Goal: Information Seeking & Learning: Compare options

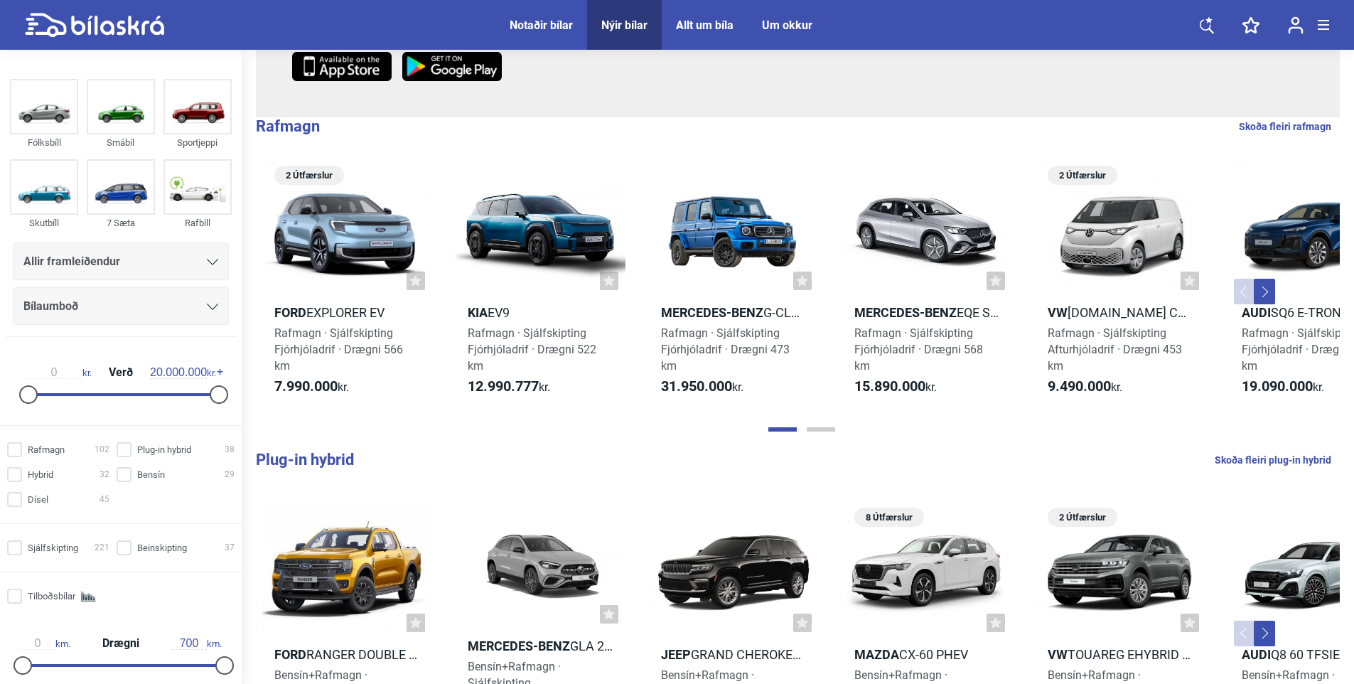
scroll to position [426, 0]
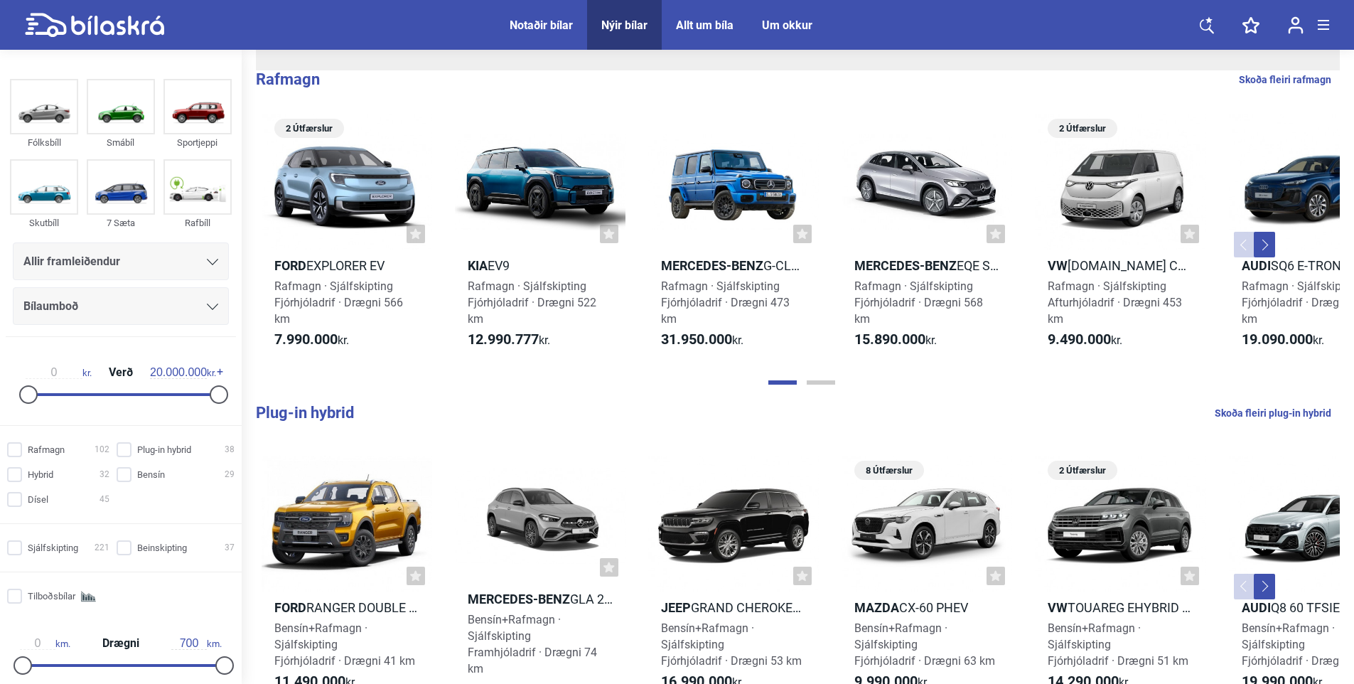
click at [1240, 243] on button "Previous" at bounding box center [1244, 245] width 21 height 26
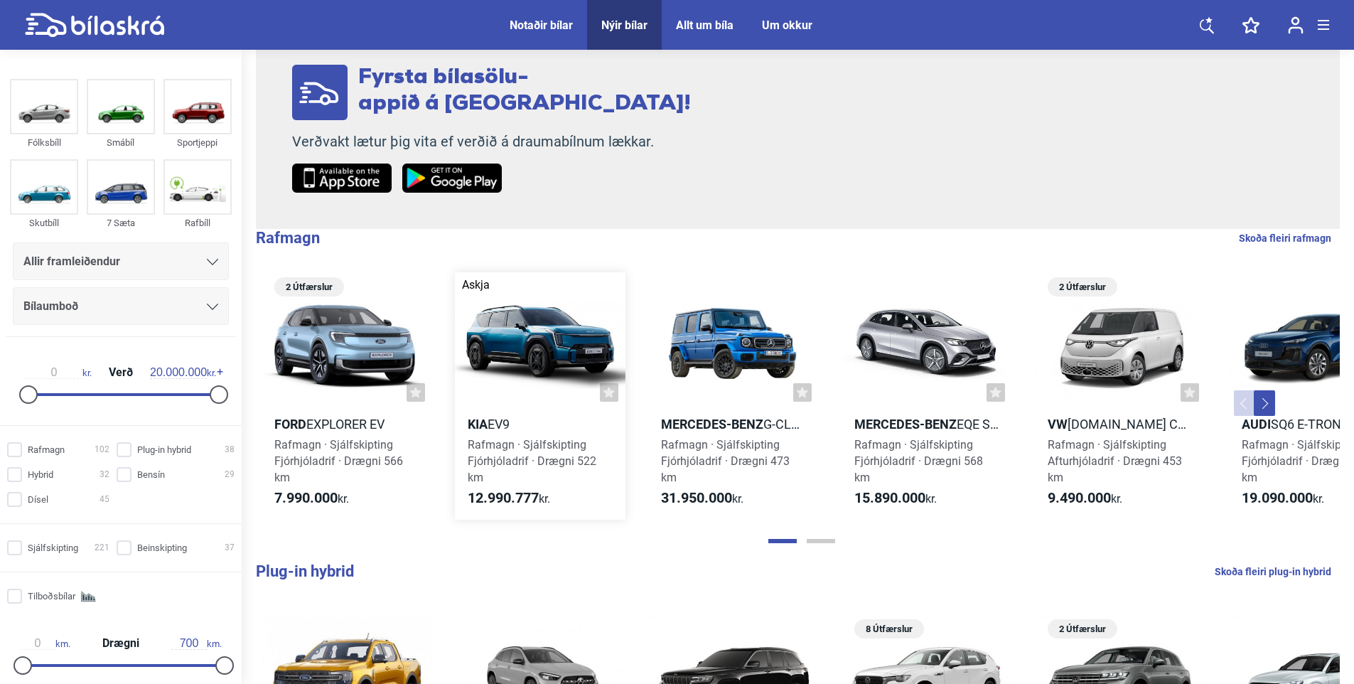
scroll to position [142, 0]
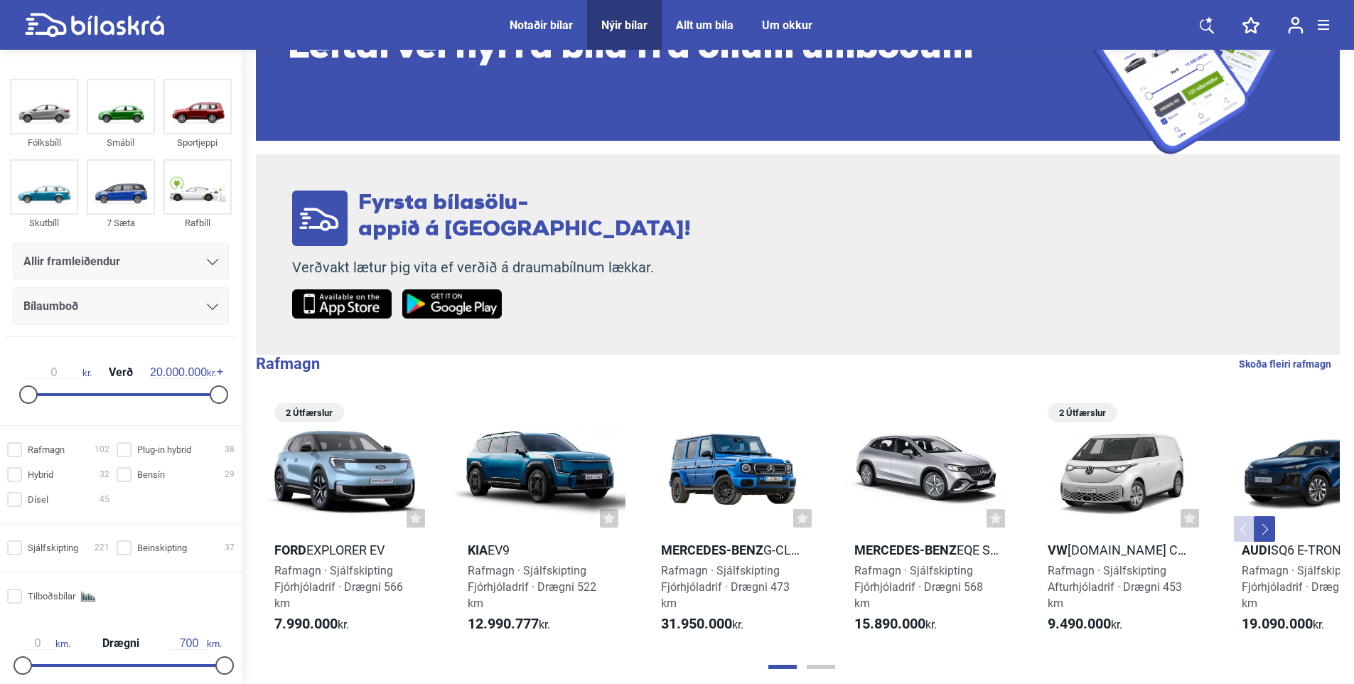
click at [1263, 531] on button "Next" at bounding box center [1264, 529] width 21 height 26
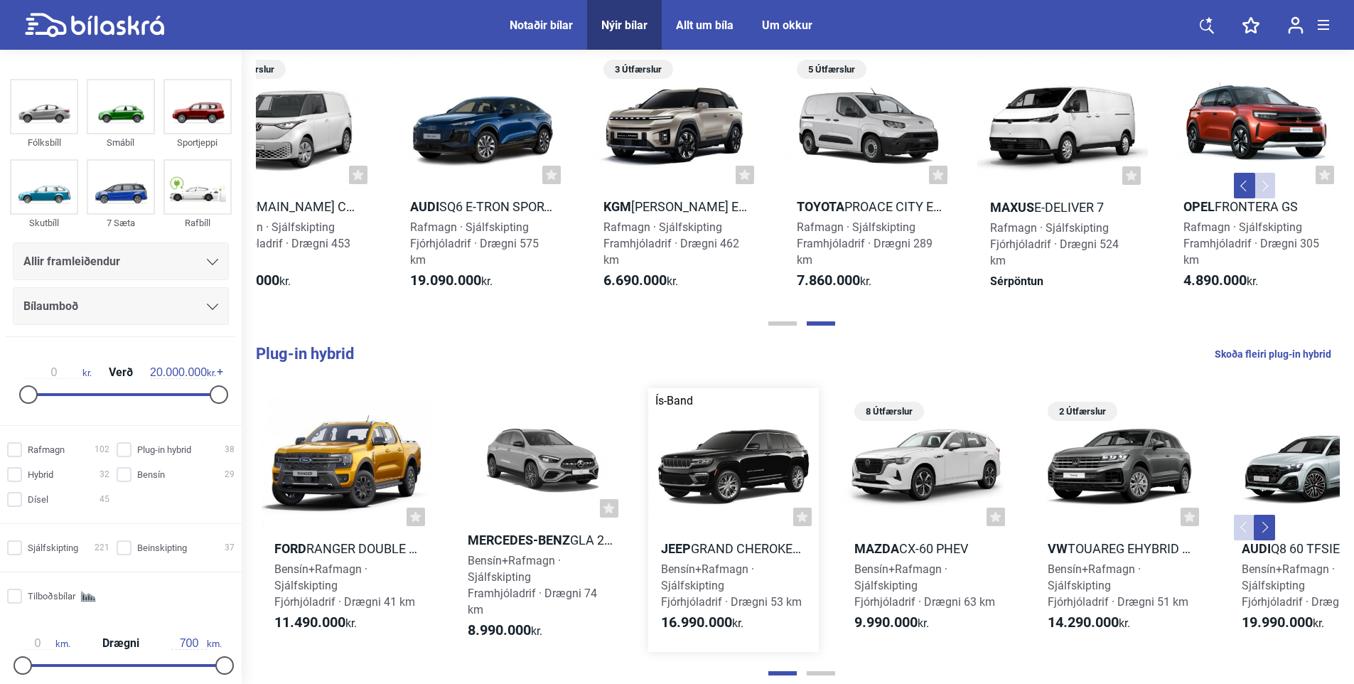
scroll to position [497, 0]
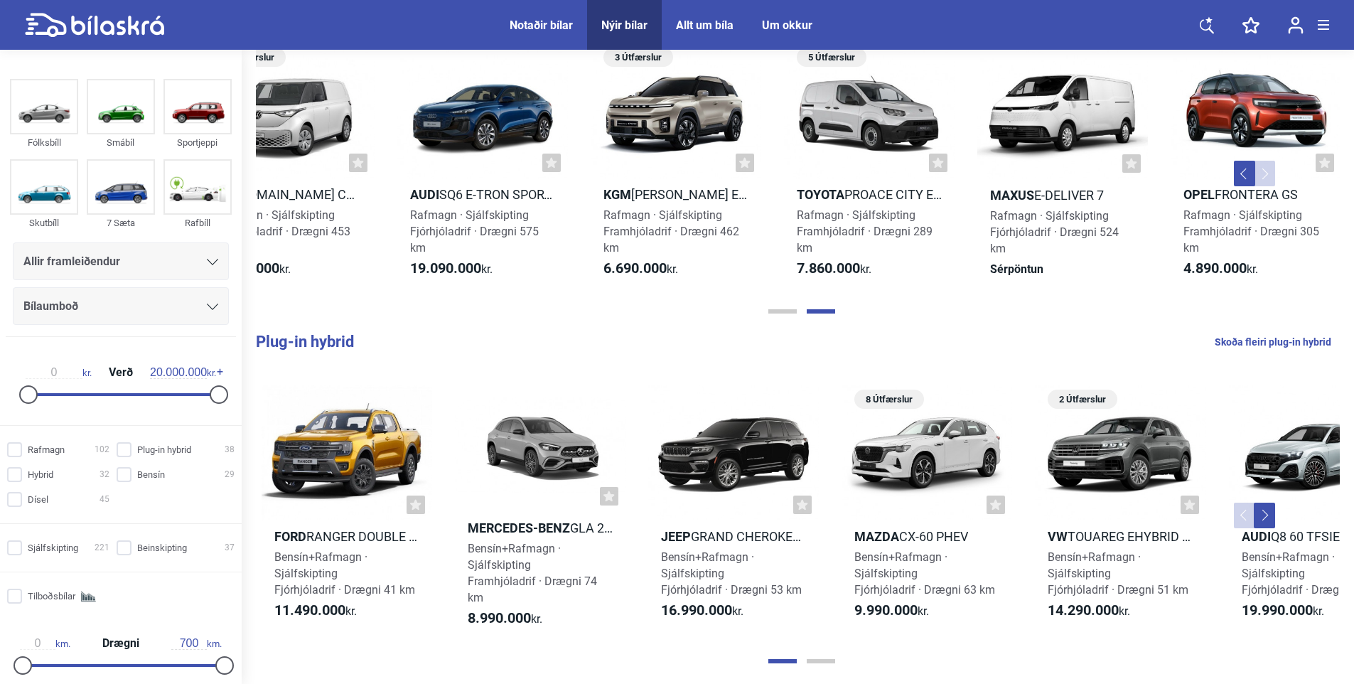
click at [1266, 511] on button "Next" at bounding box center [1264, 515] width 21 height 26
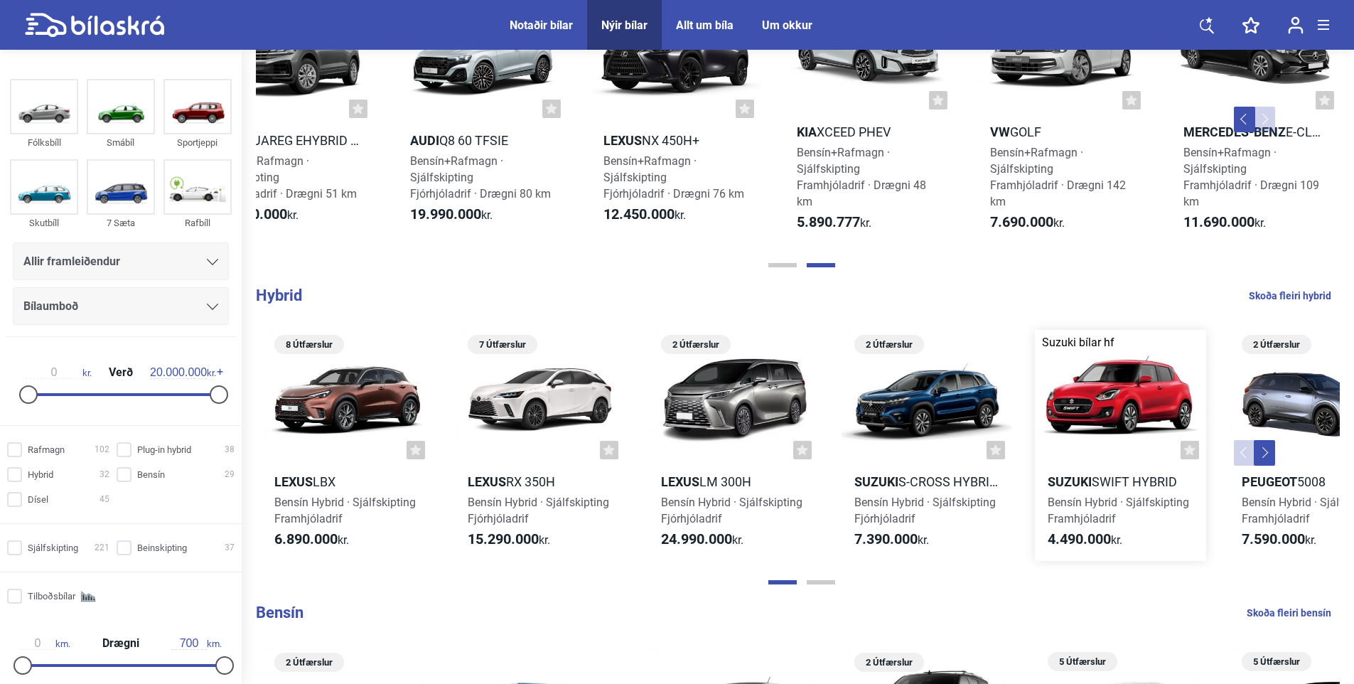
scroll to position [924, 0]
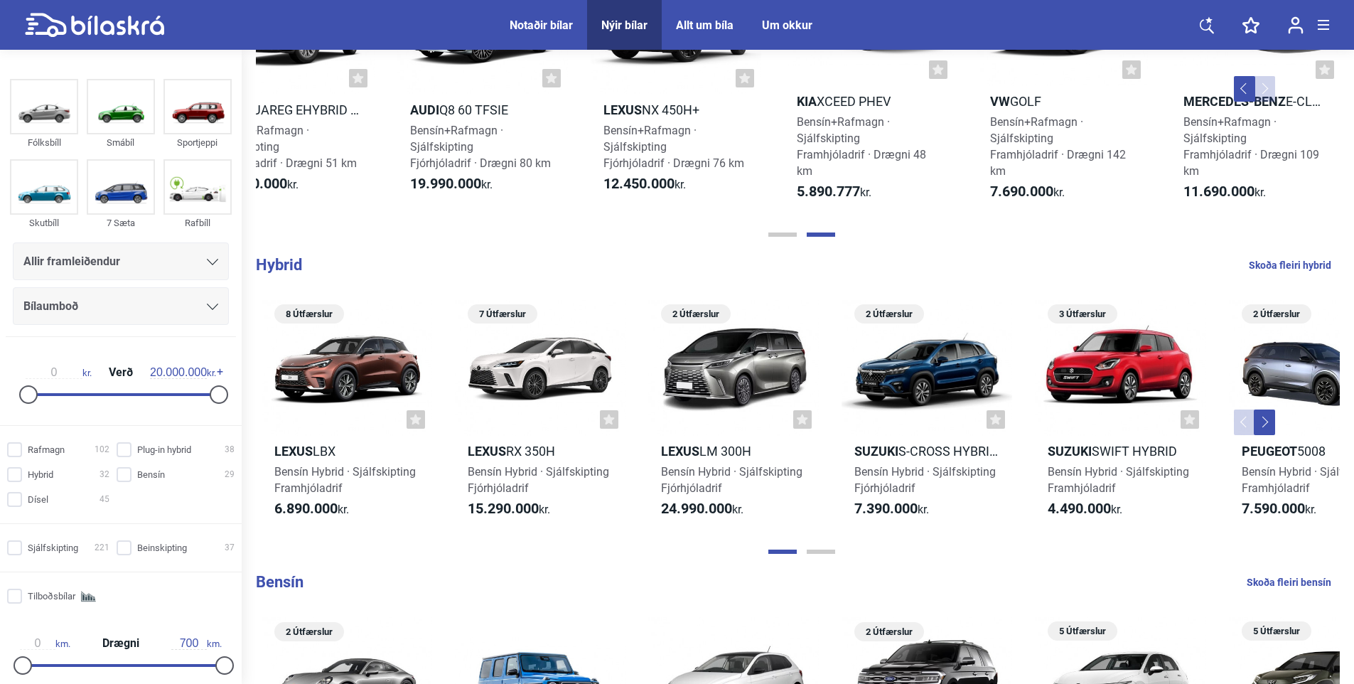
click at [1263, 422] on button "Next" at bounding box center [1264, 422] width 21 height 26
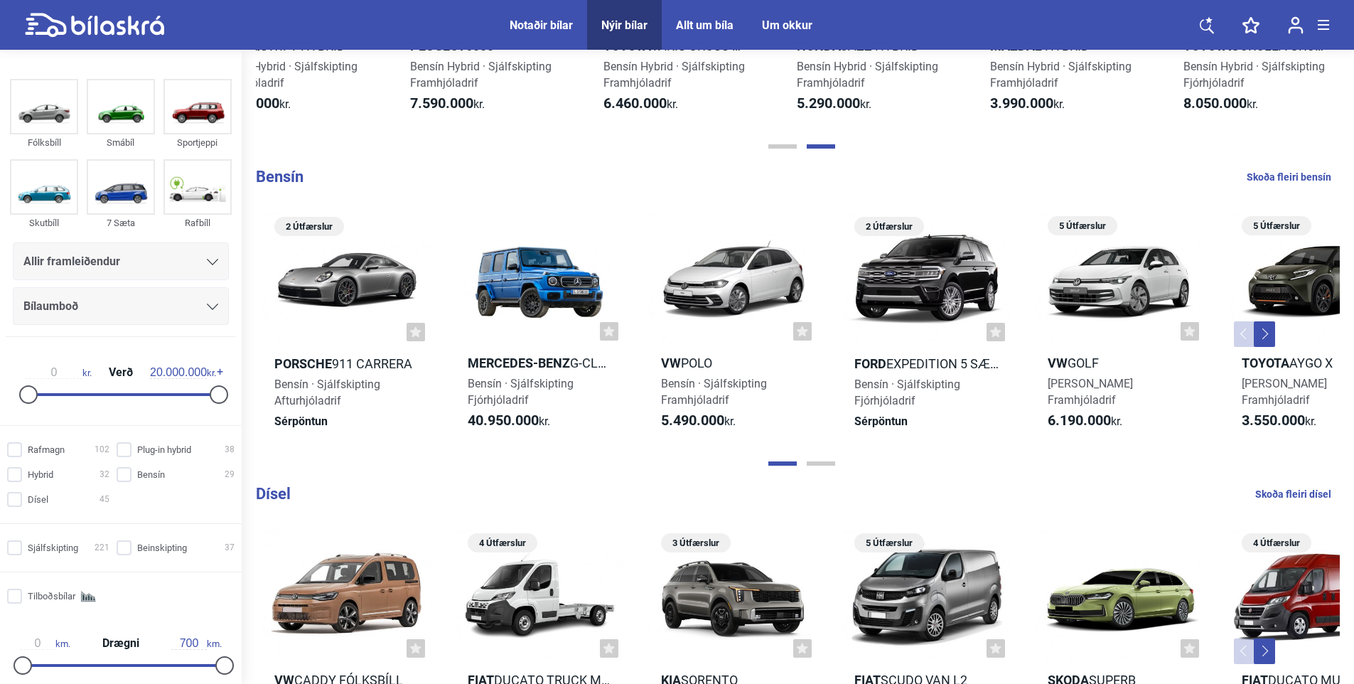
scroll to position [1350, 0]
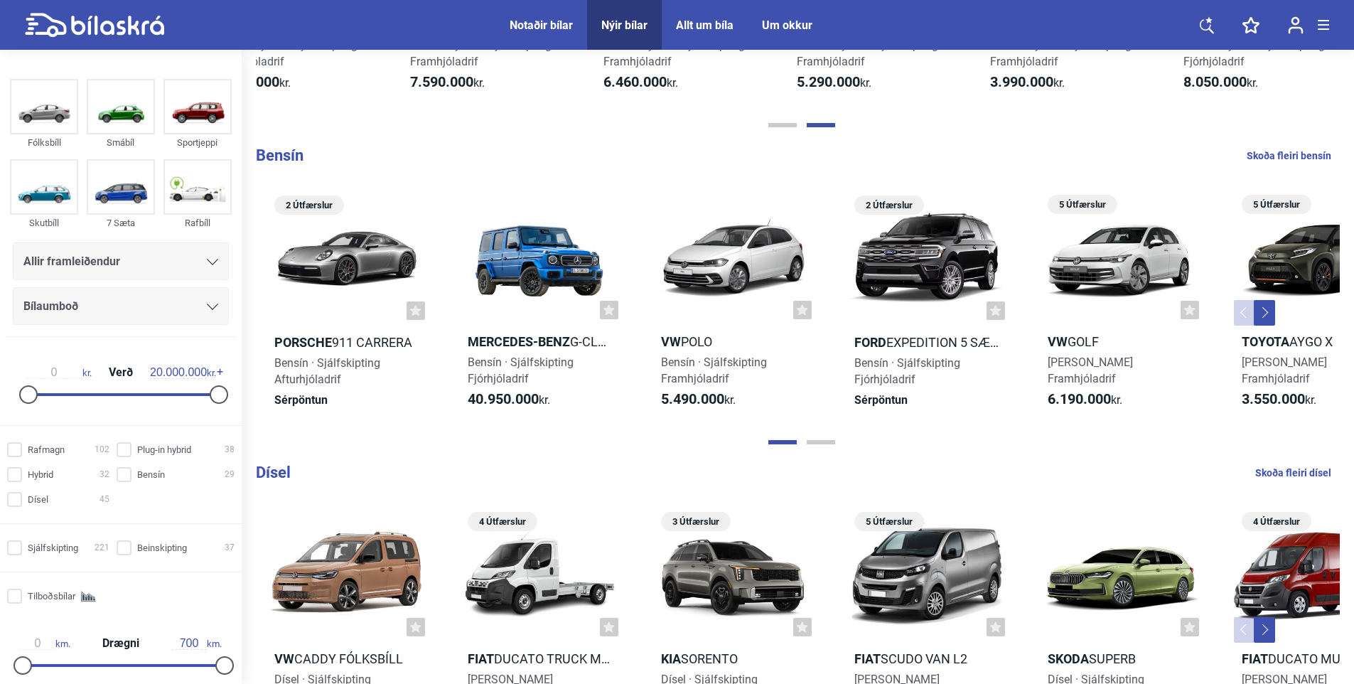
click at [1266, 310] on button "Next" at bounding box center [1264, 313] width 21 height 26
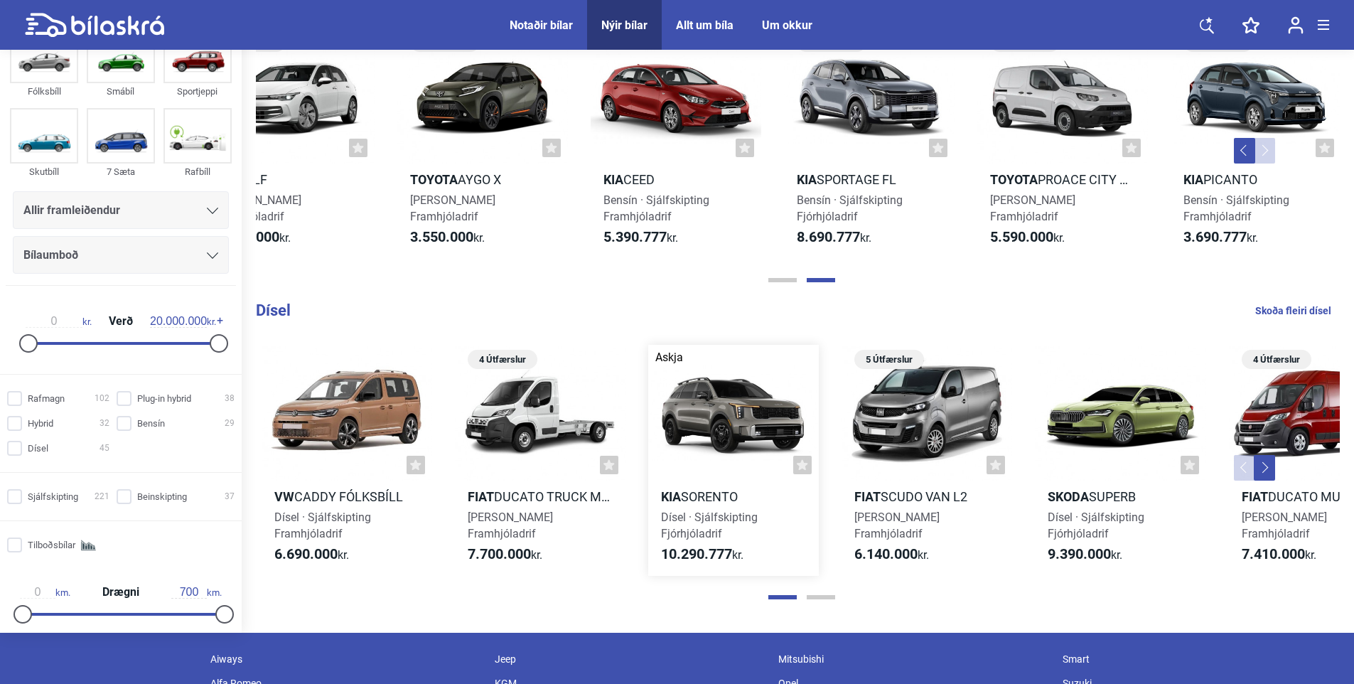
scroll to position [1563, 0]
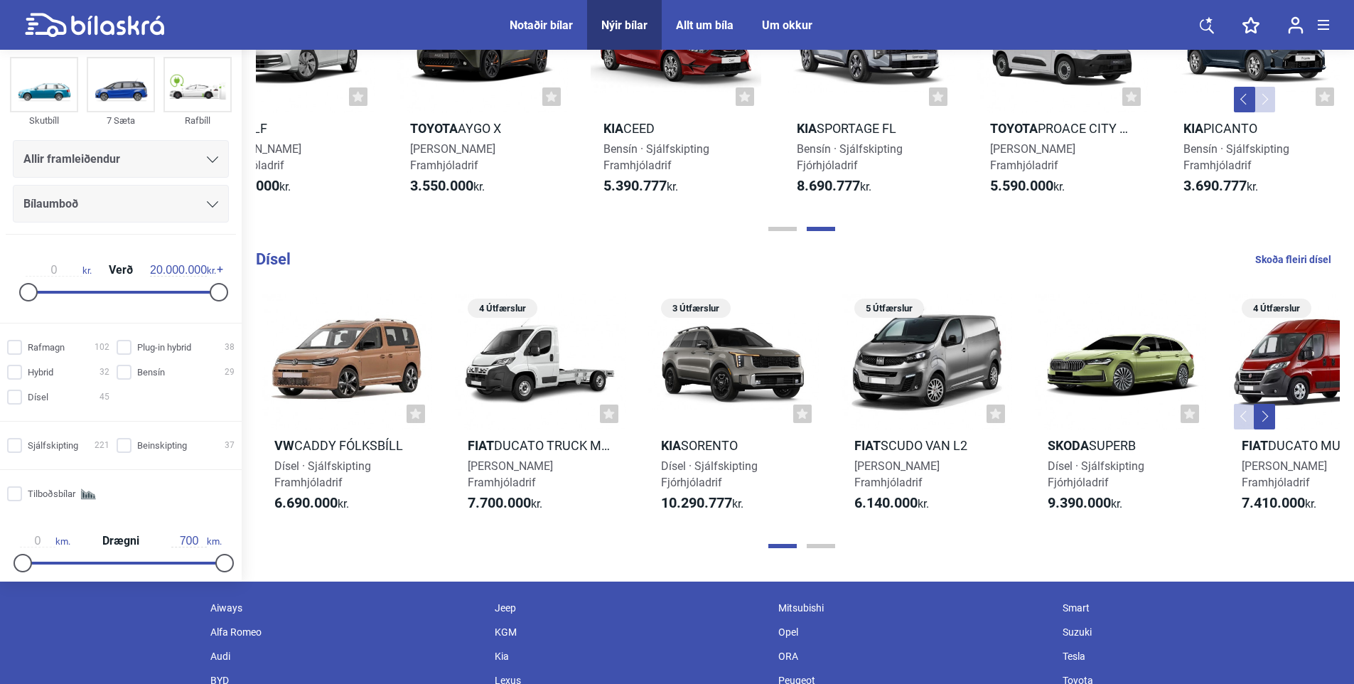
click at [1264, 419] on button "Next" at bounding box center [1264, 417] width 21 height 26
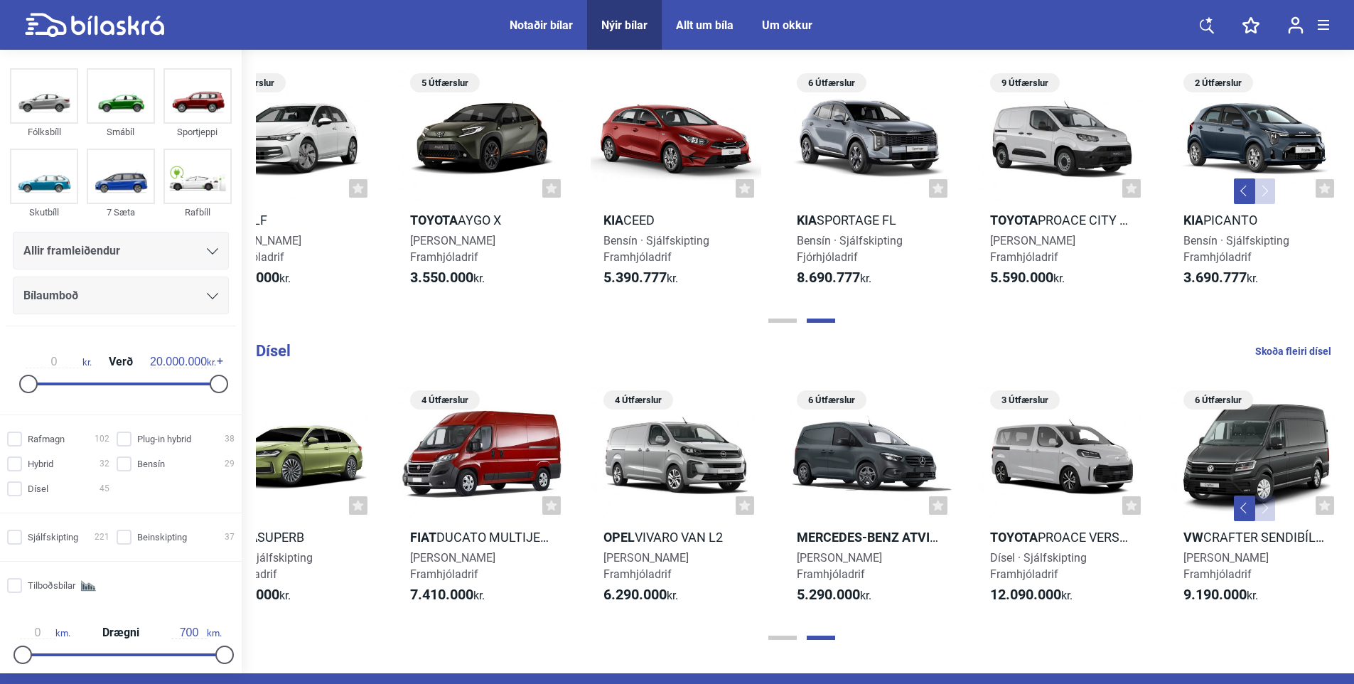
scroll to position [1470, 0]
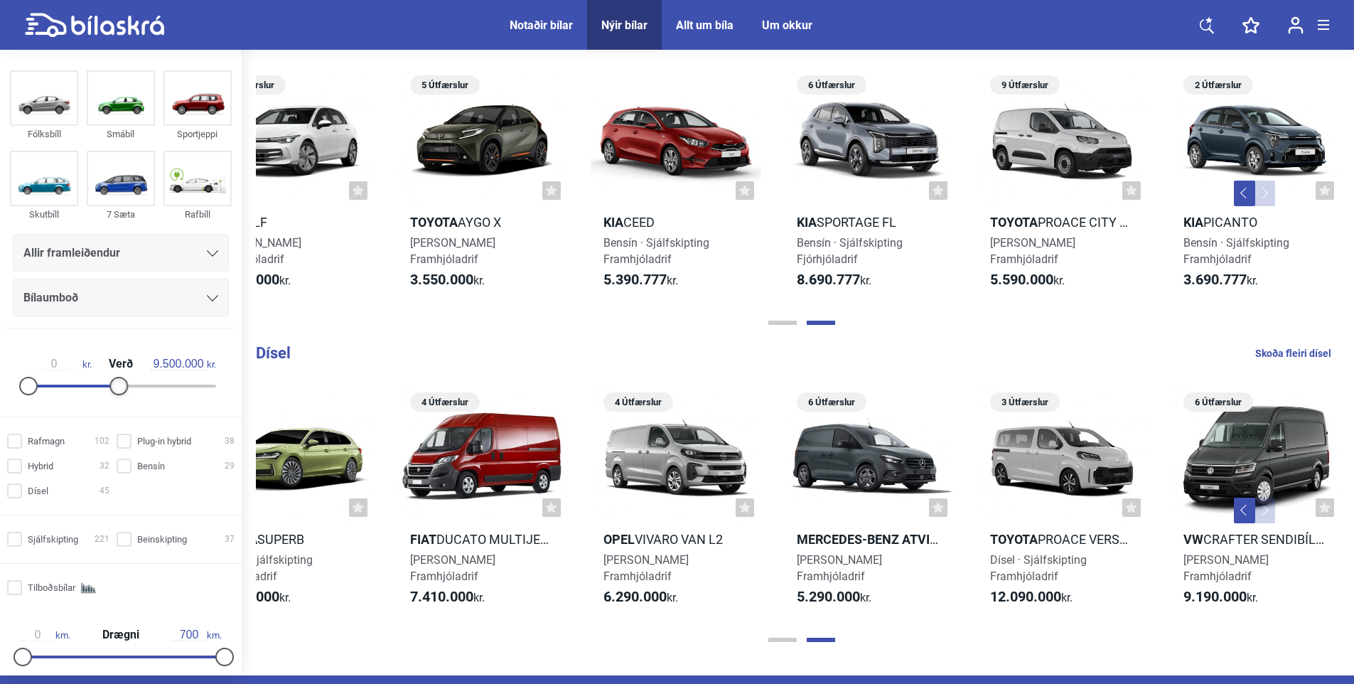
type input "10.000.000"
drag, startPoint x: 212, startPoint y: 385, endPoint x: 119, endPoint y: 389, distance: 93.2
click at [119, 389] on div at bounding box center [123, 386] width 18 height 18
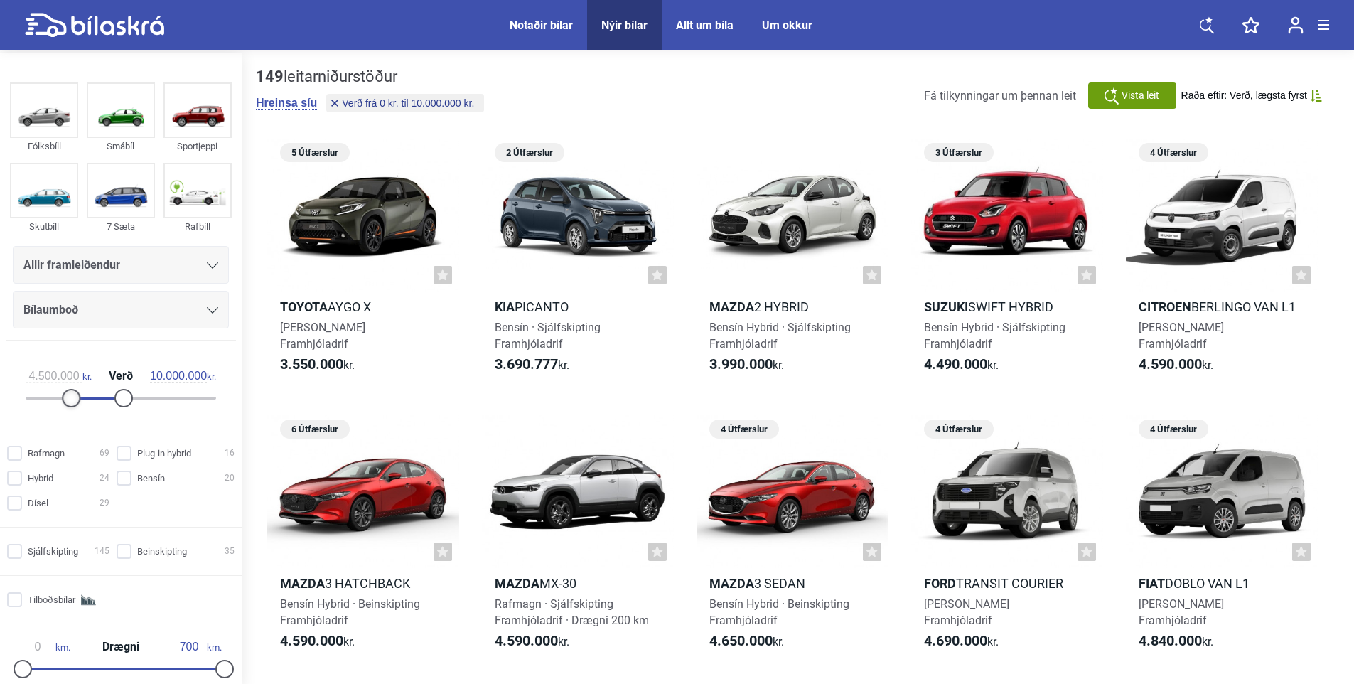
drag, startPoint x: 28, startPoint y: 392, endPoint x: 69, endPoint y: 392, distance: 40.5
click at [69, 392] on div at bounding box center [71, 398] width 18 height 18
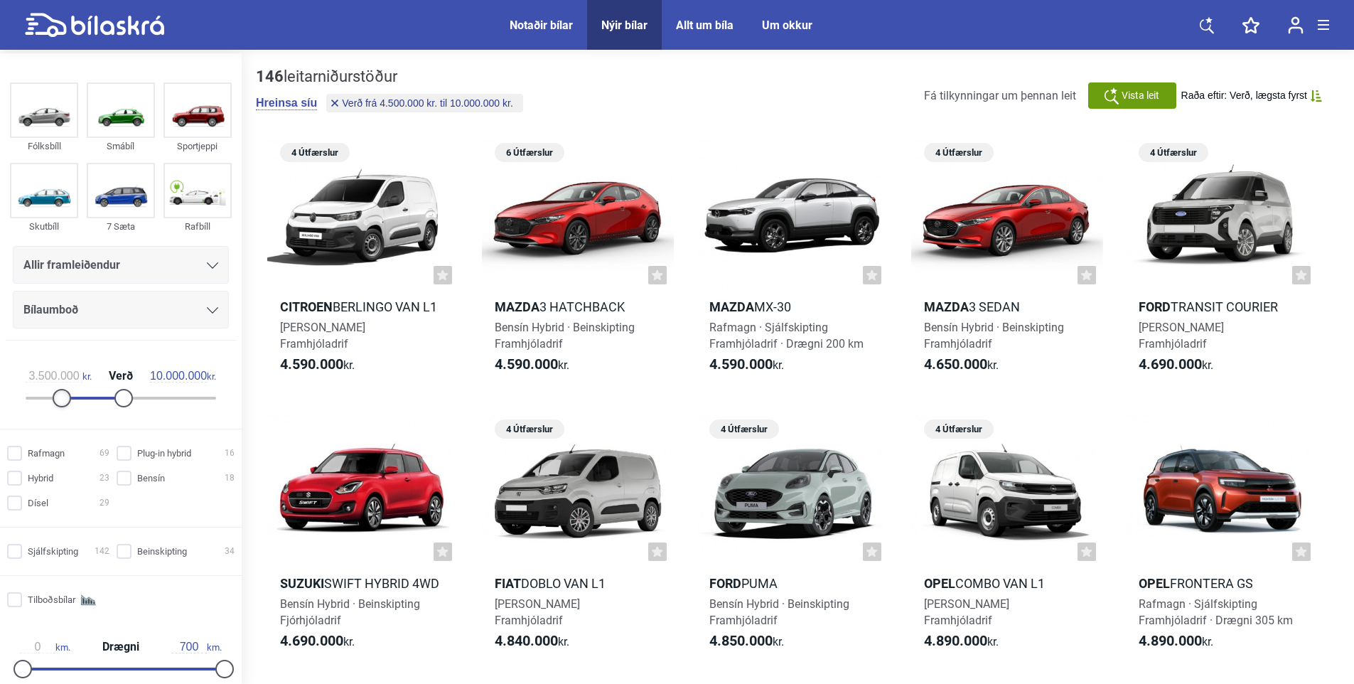
type input "4.000.000"
click at [64, 392] on div at bounding box center [67, 398] width 18 height 18
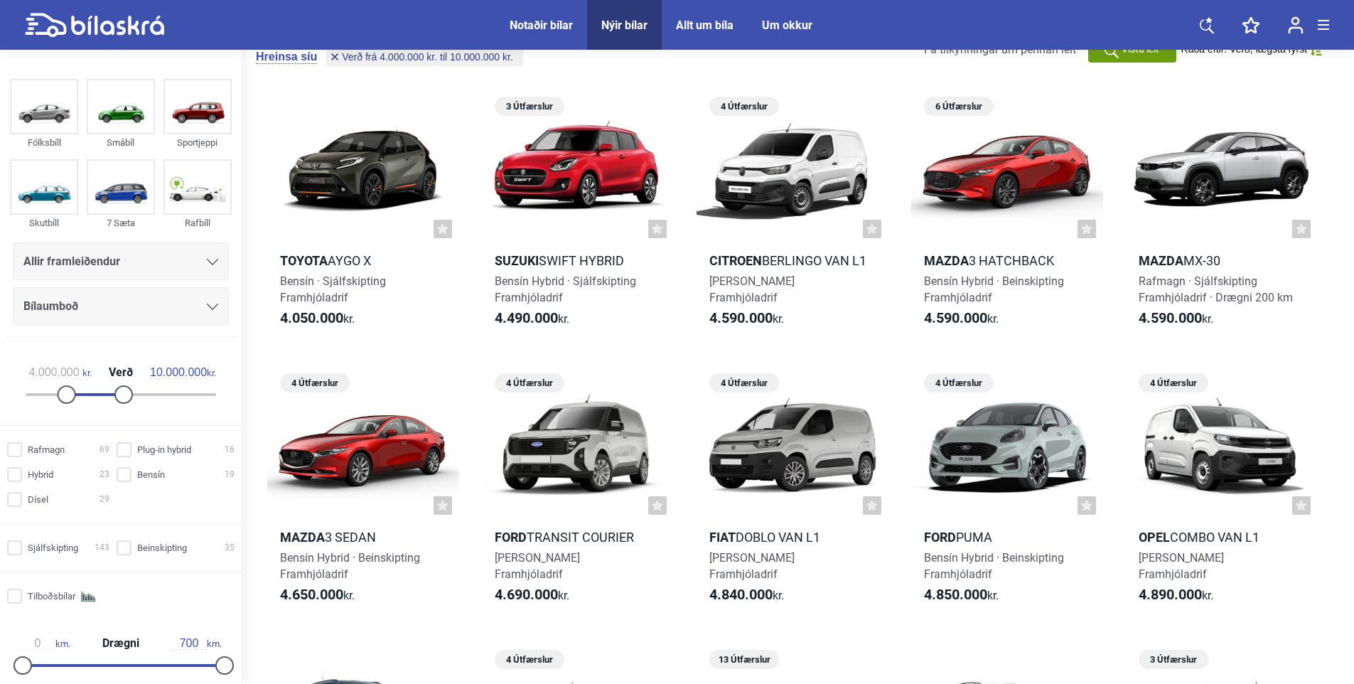
scroll to position [71, 0]
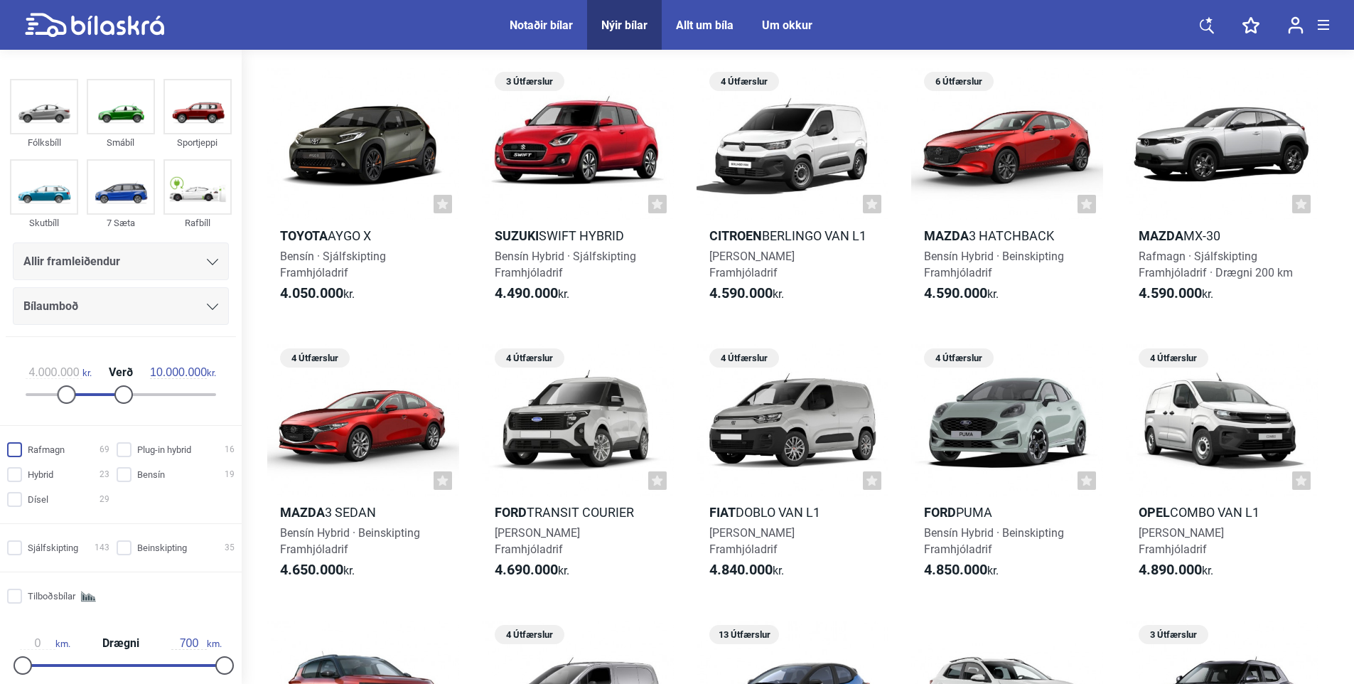
click at [21, 445] on input "Rafmagn 69" at bounding box center [60, 450] width 102 height 15
checkbox input "true"
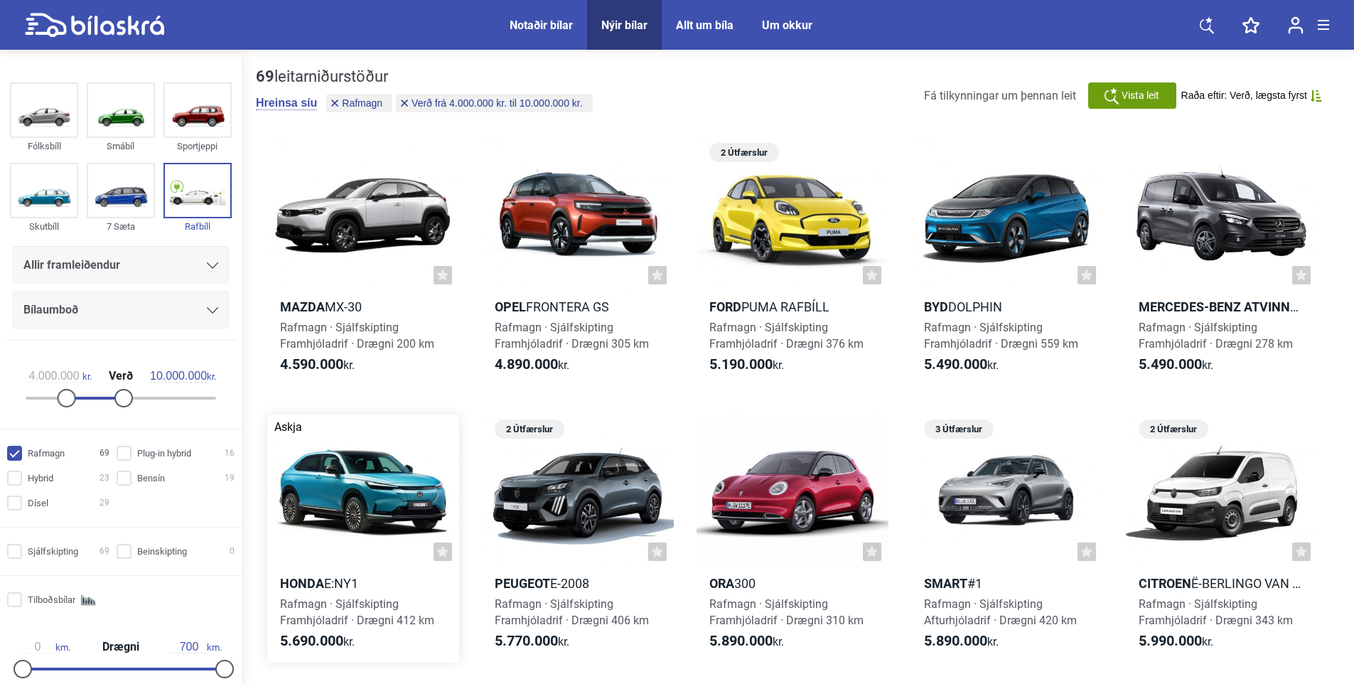
click at [359, 497] on div at bounding box center [363, 490] width 192 height 153
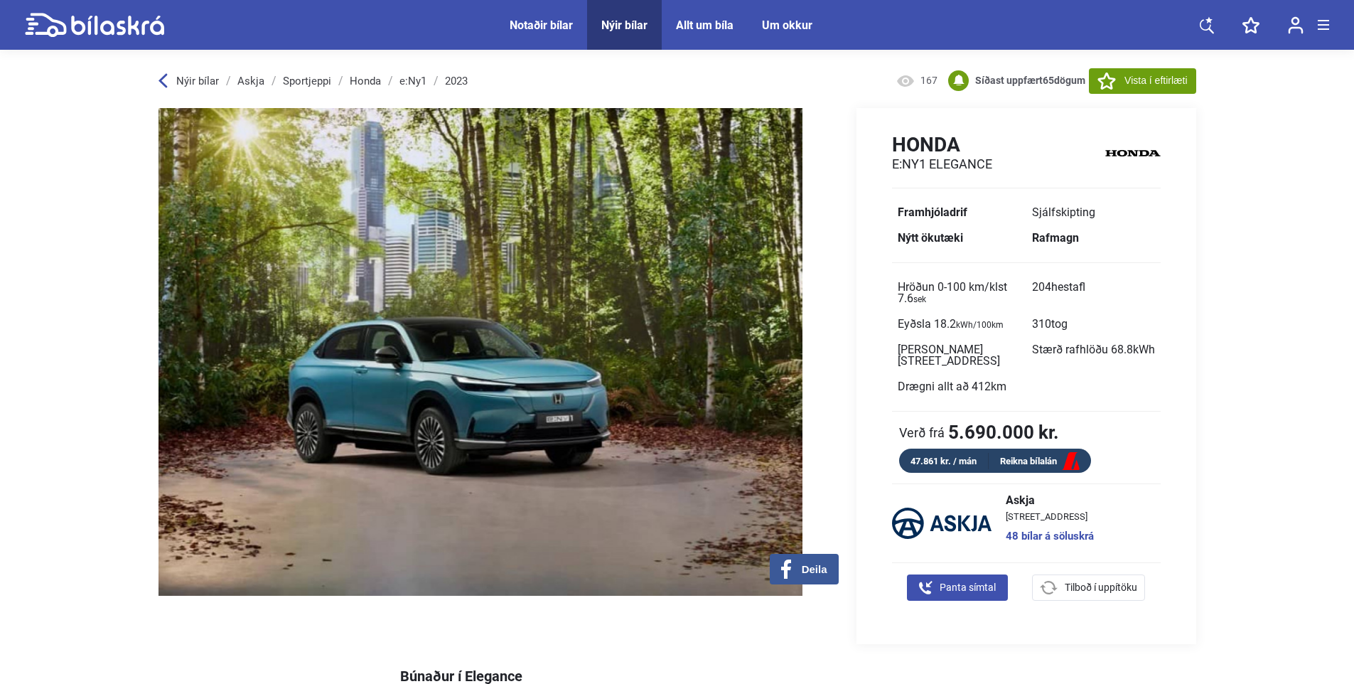
drag, startPoint x: 615, startPoint y: 413, endPoint x: 492, endPoint y: 394, distance: 123.6
click at [490, 394] on img at bounding box center [465, 351] width 673 height 487
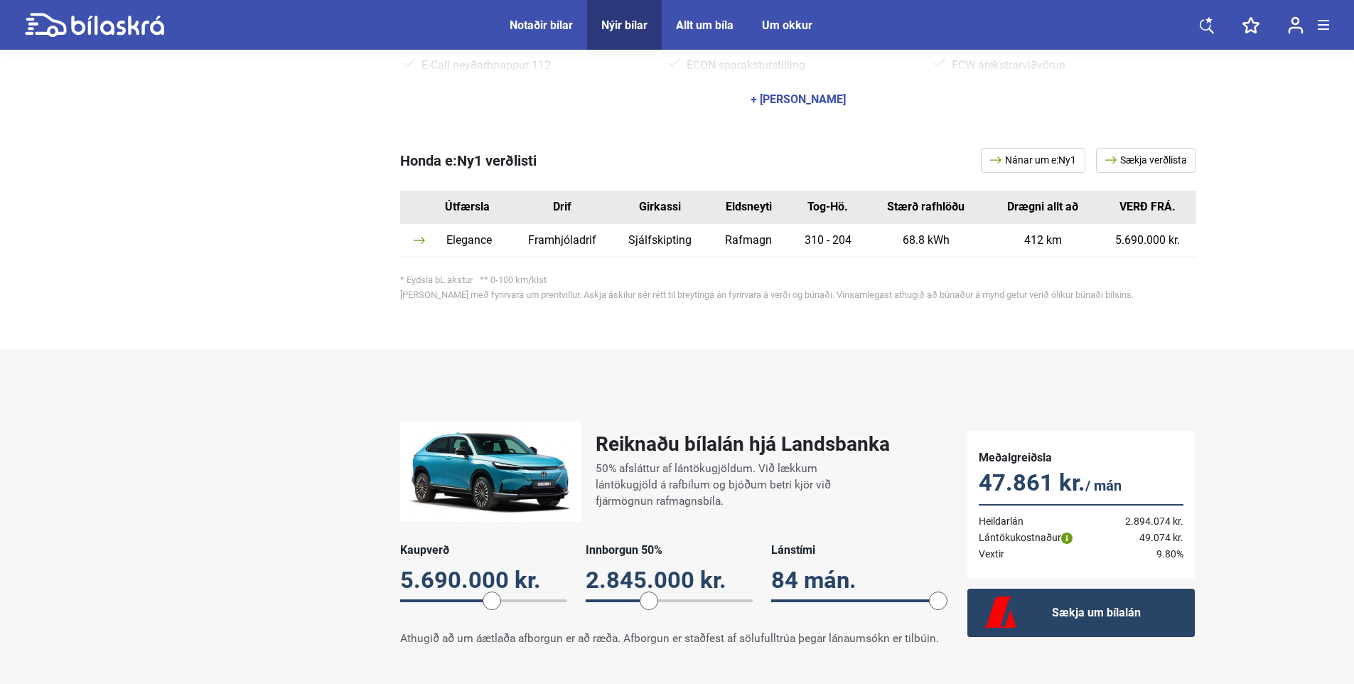
scroll to position [782, 0]
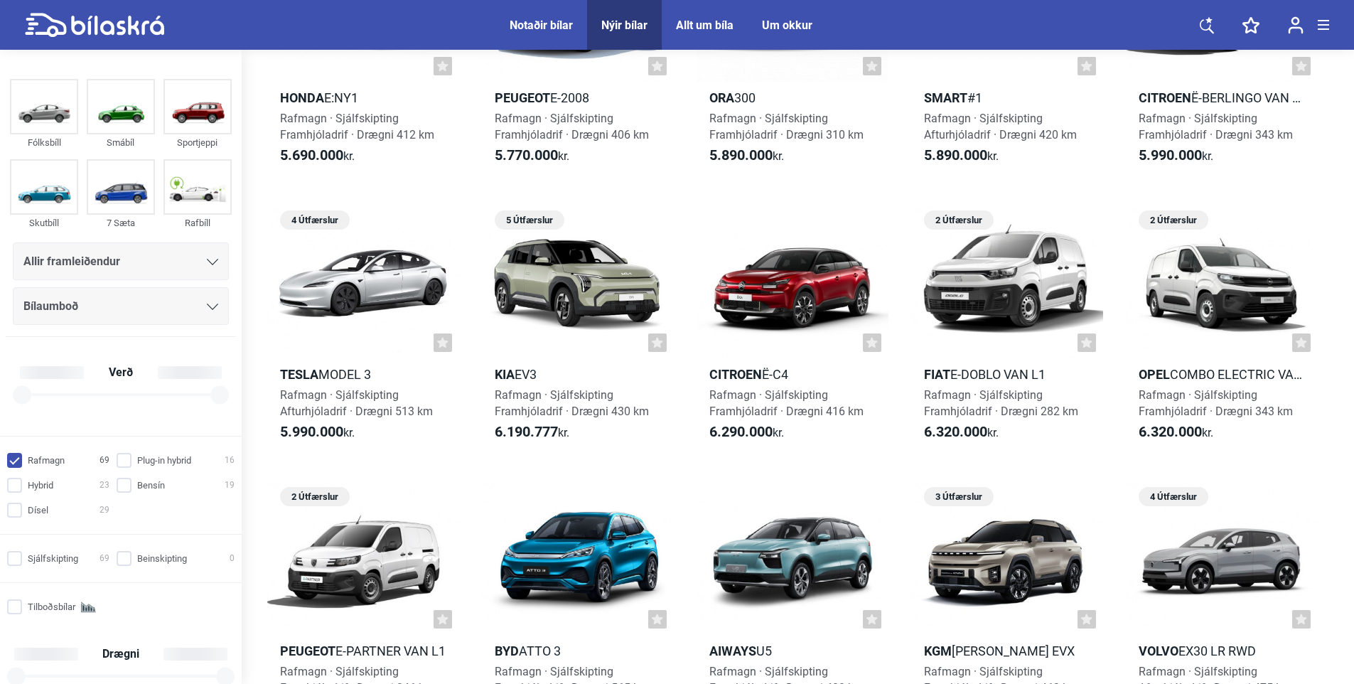
checkbox input "true"
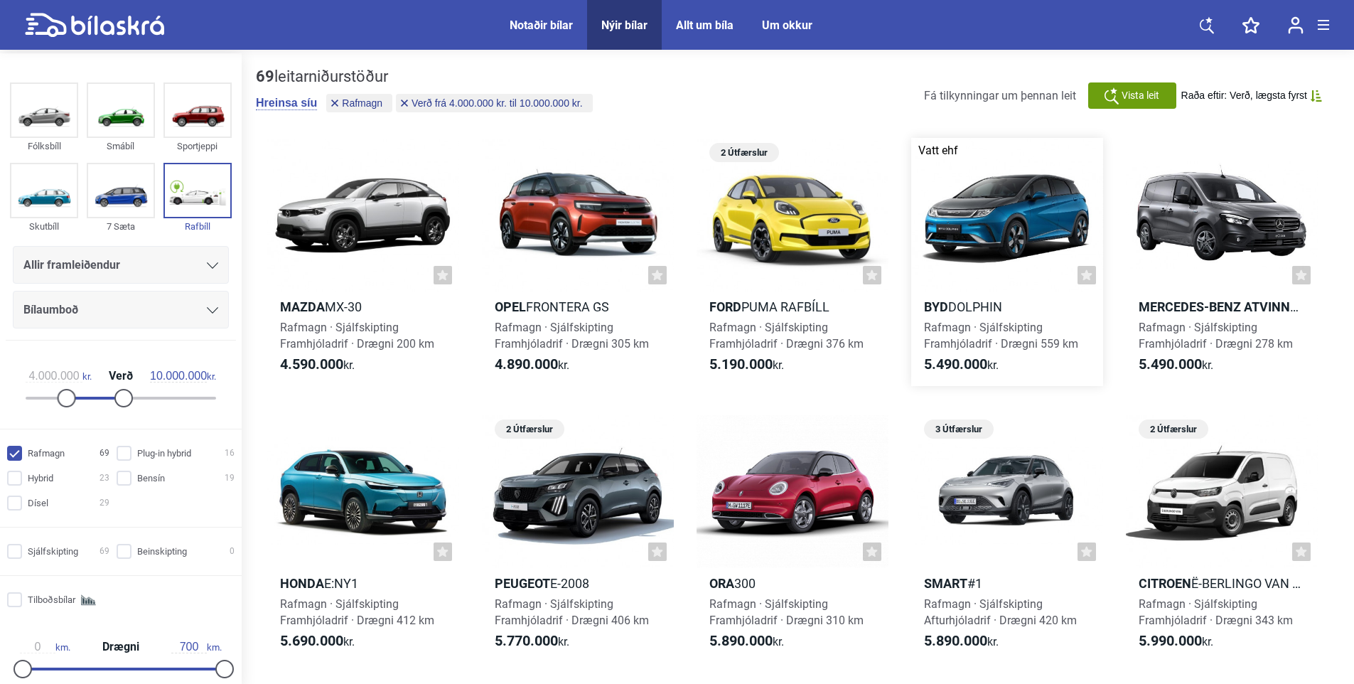
click at [1008, 242] on div at bounding box center [1007, 214] width 192 height 153
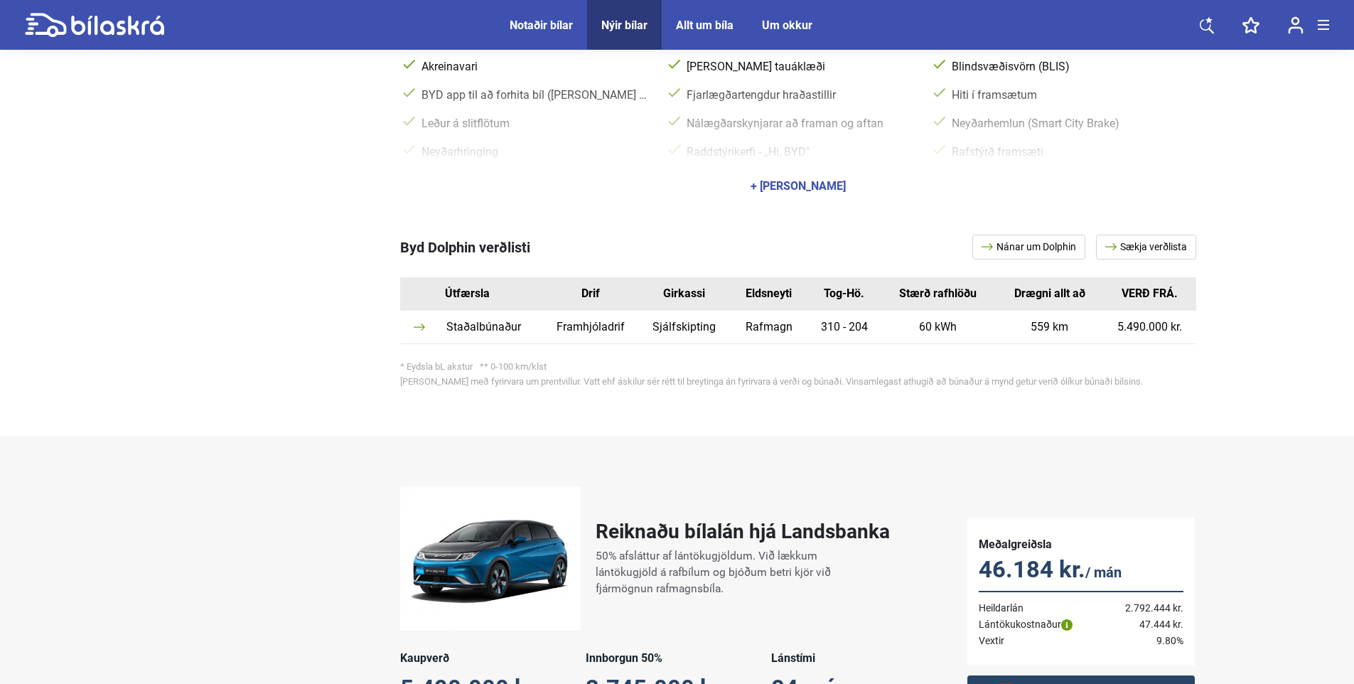
scroll to position [782, 0]
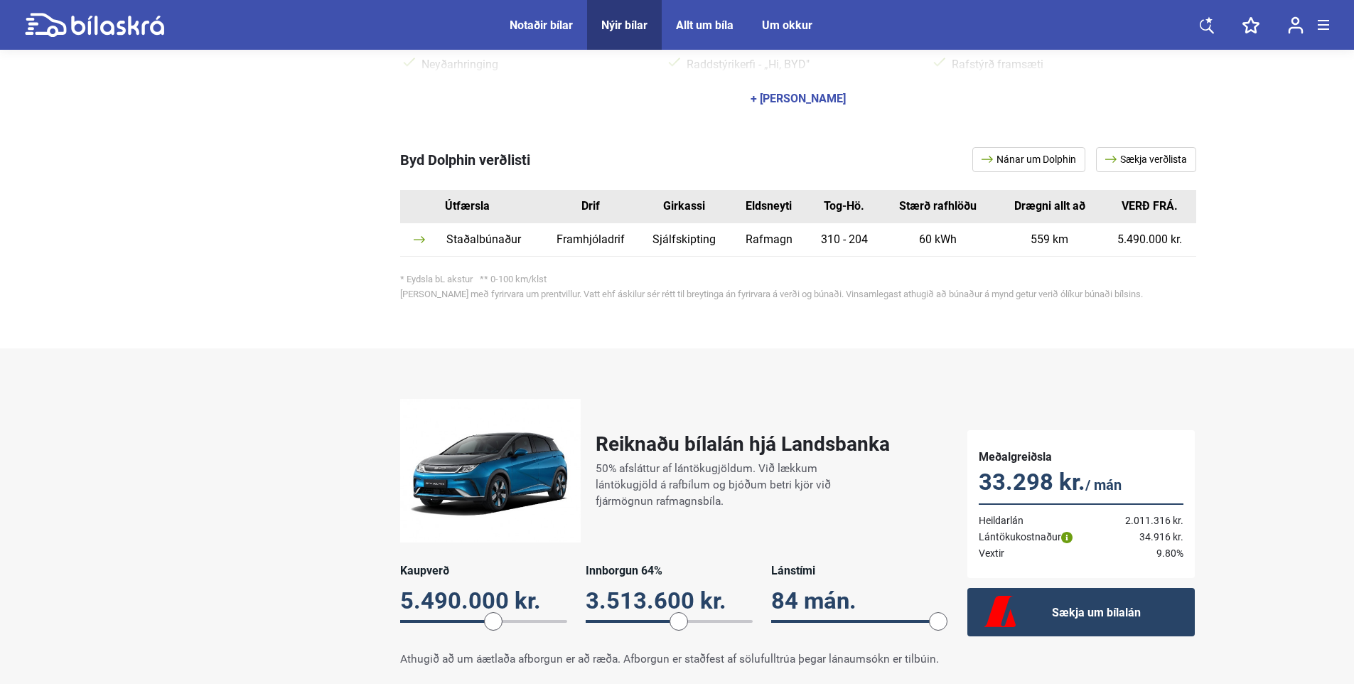
drag, startPoint x: 647, startPoint y: 602, endPoint x: 679, endPoint y: 598, distance: 33.0
click at [679, 612] on span at bounding box center [678, 621] width 18 height 18
click at [1274, 391] on div "Reiknaðu bílalán hjá Landsbanka 50% afsláttur af lántökugjöldum. Við lækkum lán…" at bounding box center [677, 533] width 1354 height 370
drag, startPoint x: 675, startPoint y: 599, endPoint x: 618, endPoint y: 598, distance: 56.9
click at [618, 612] on span at bounding box center [619, 621] width 18 height 18
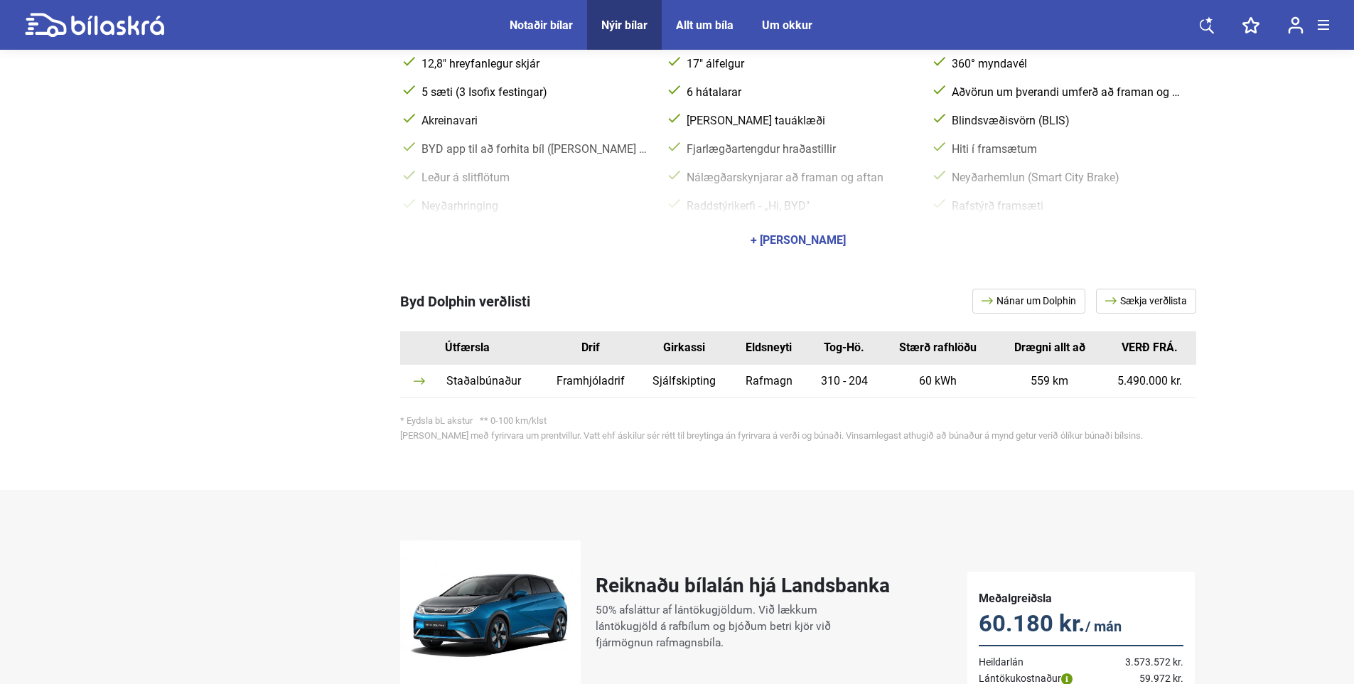
scroll to position [640, 0]
click at [521, 585] on img at bounding box center [490, 613] width 180 height 144
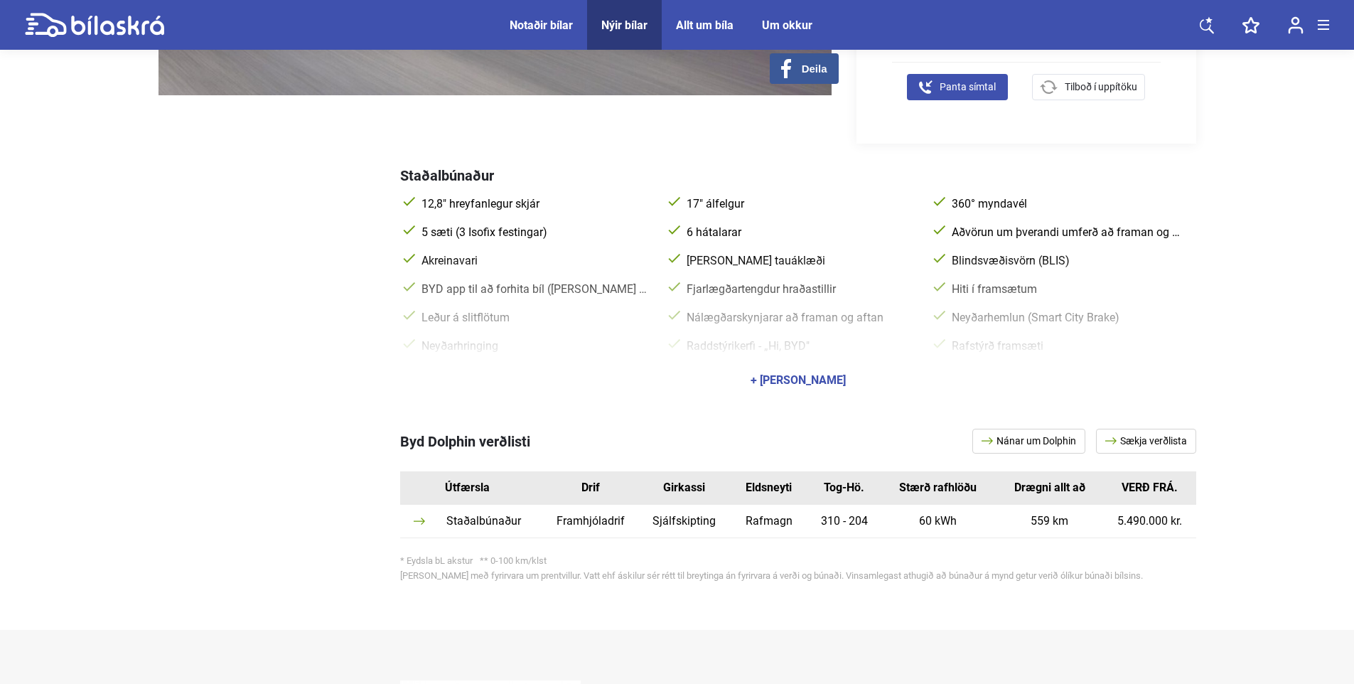
scroll to position [497, 0]
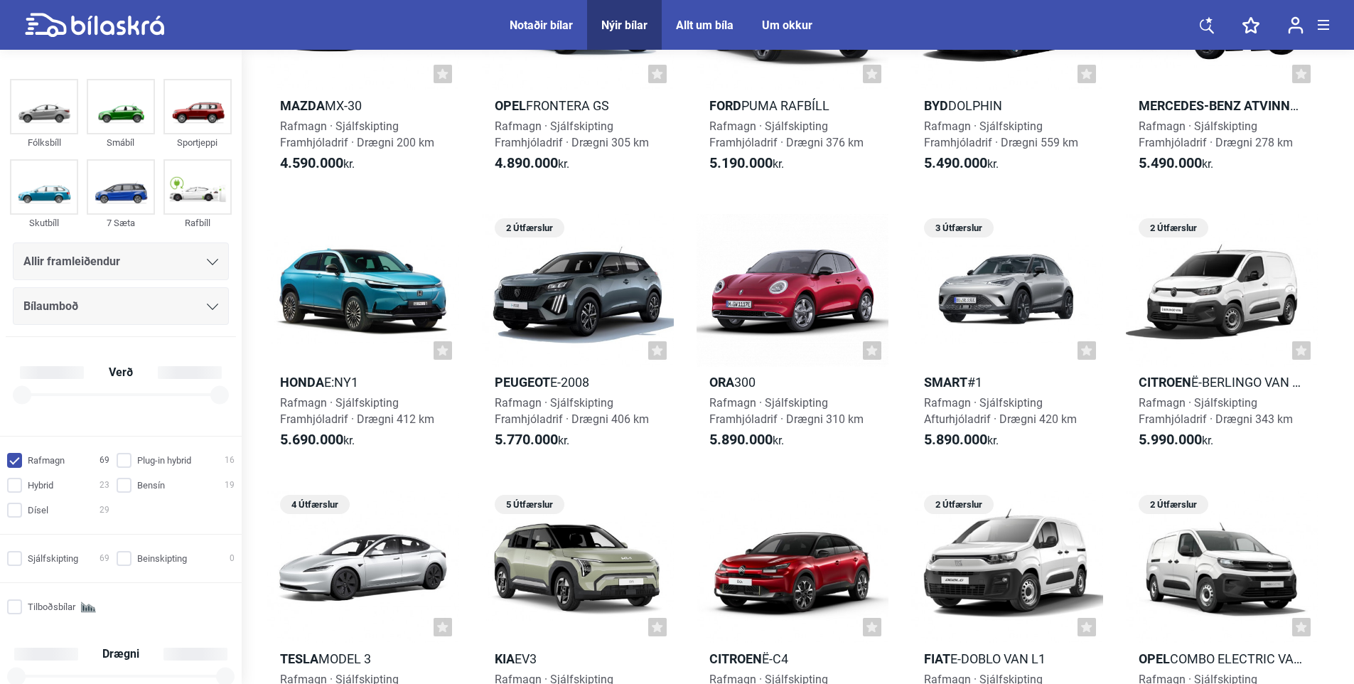
checkbox input "true"
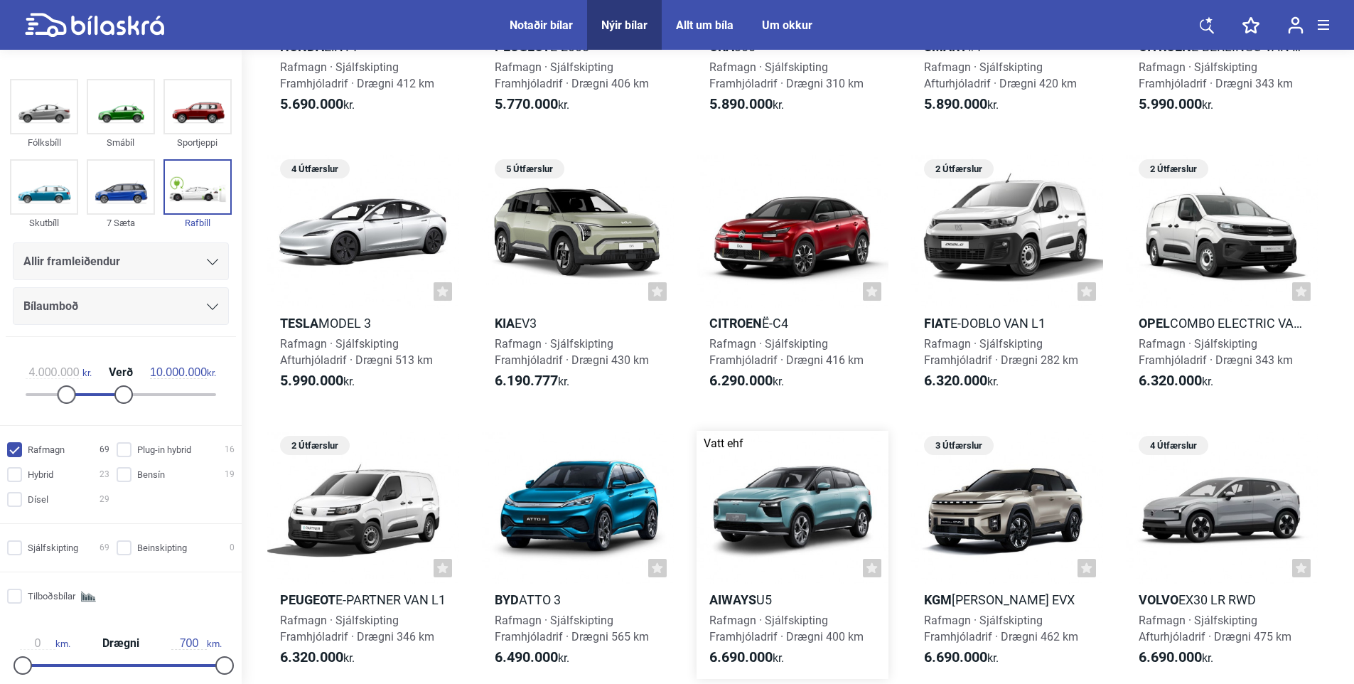
scroll to position [568, 0]
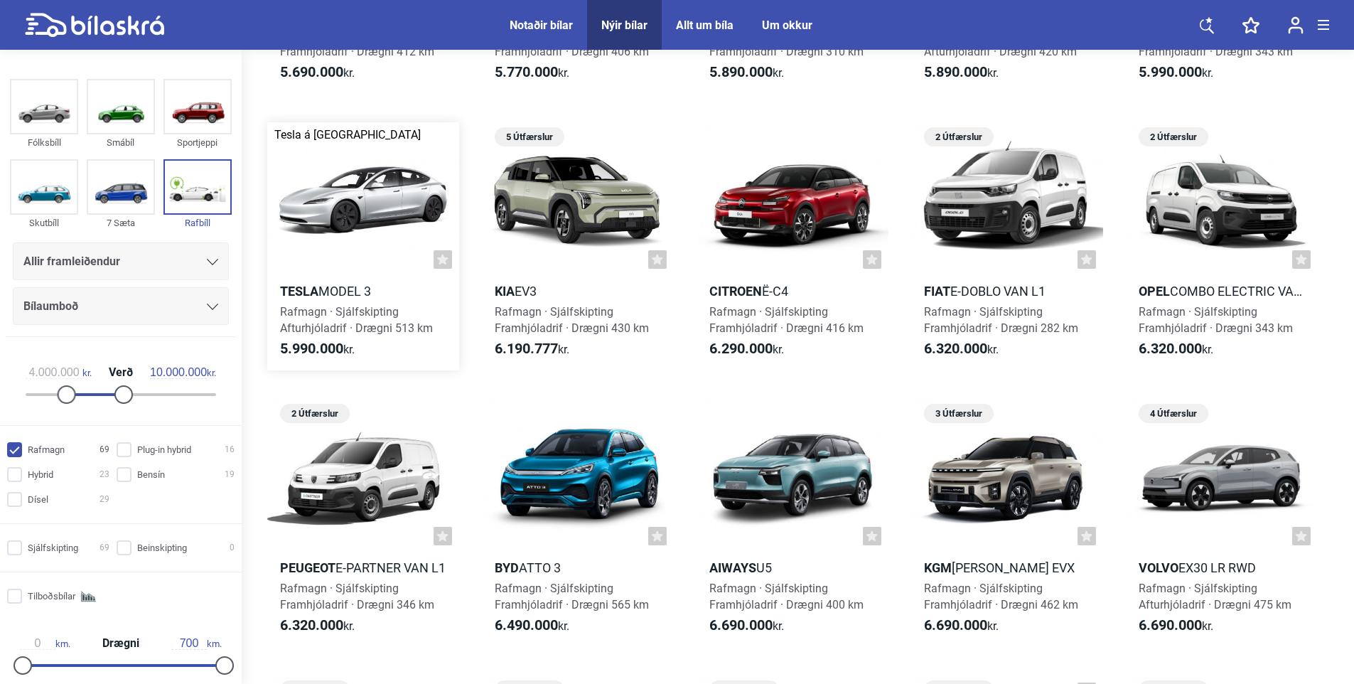
click at [324, 239] on div at bounding box center [363, 198] width 192 height 153
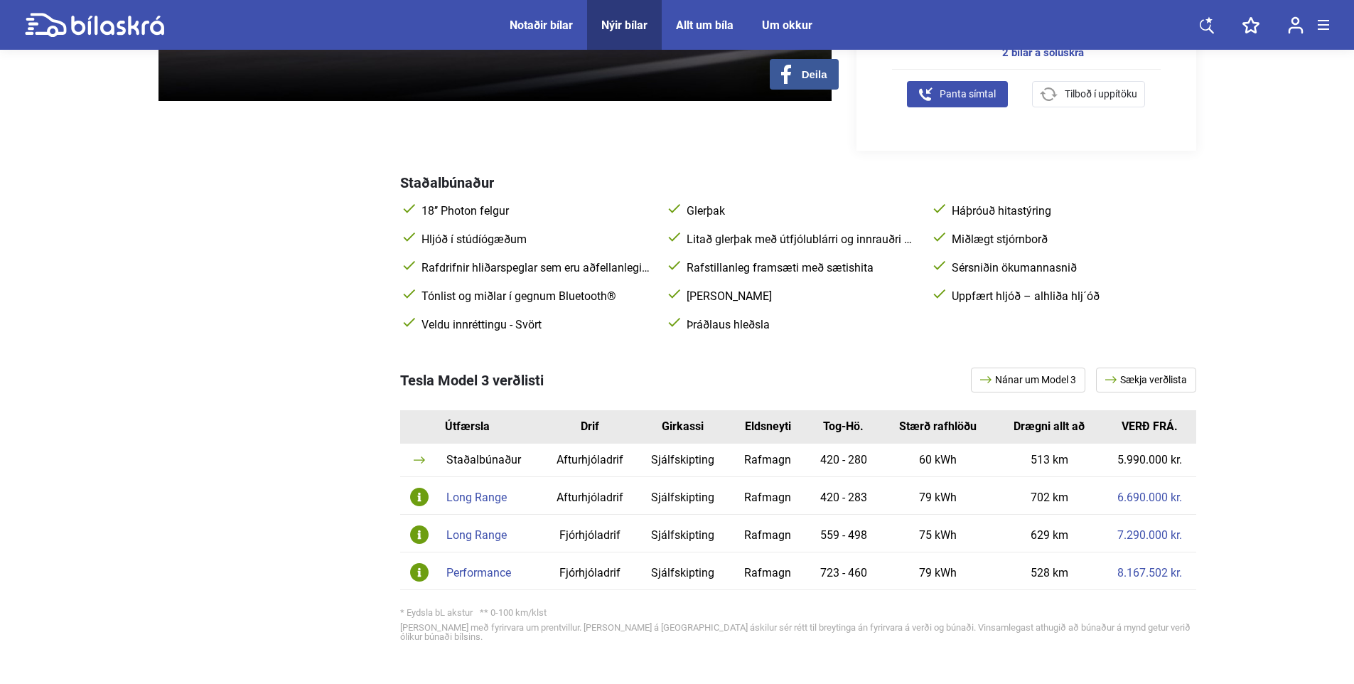
scroll to position [497, 0]
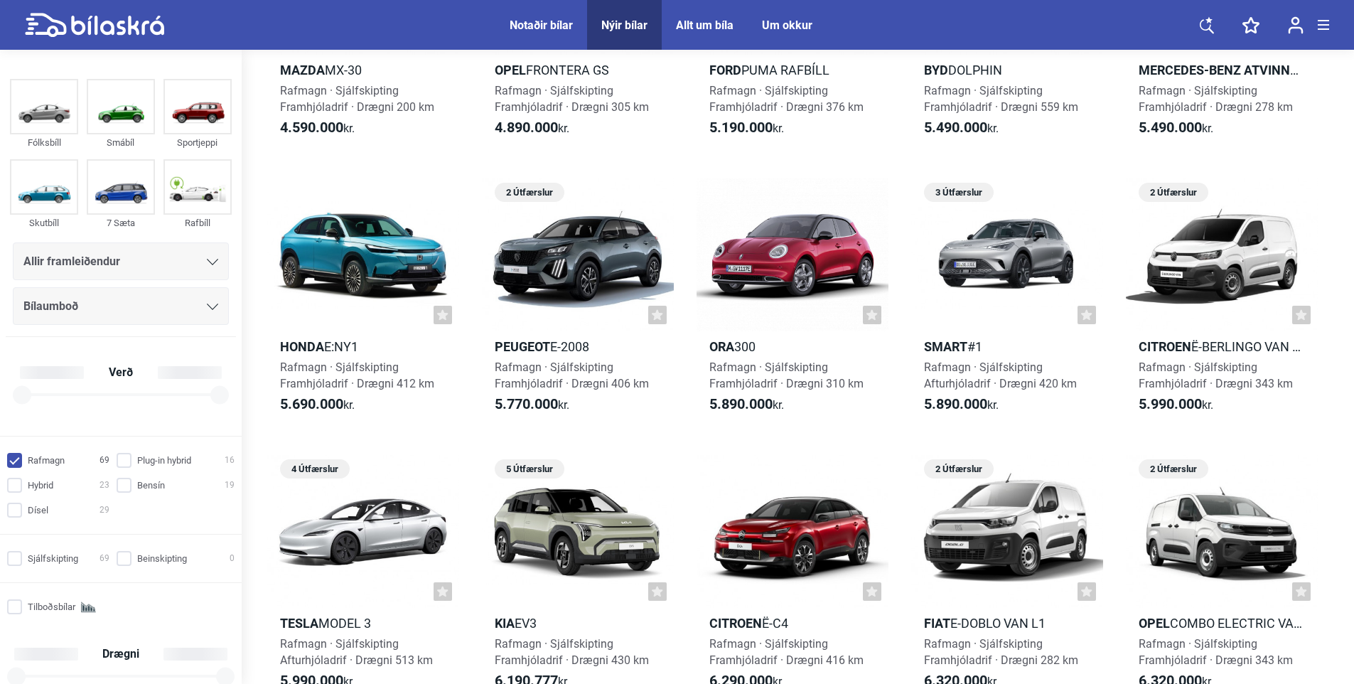
checkbox input "true"
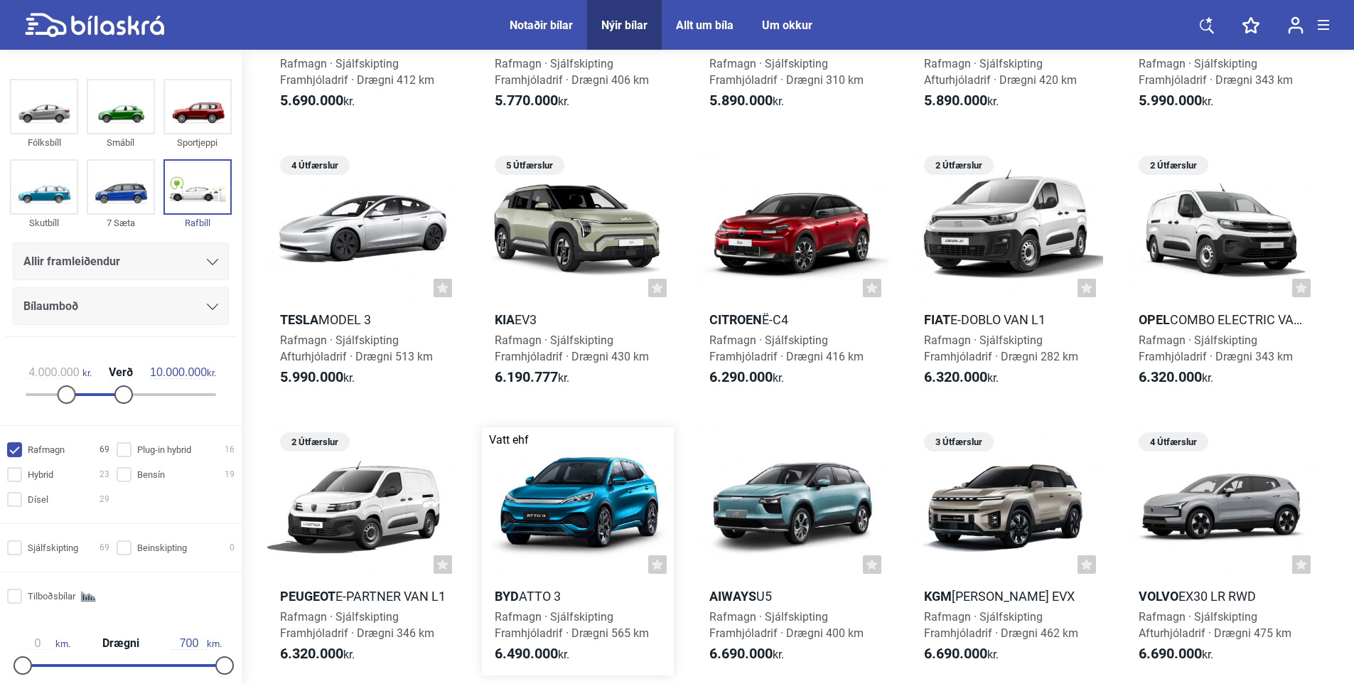
scroll to position [568, 0]
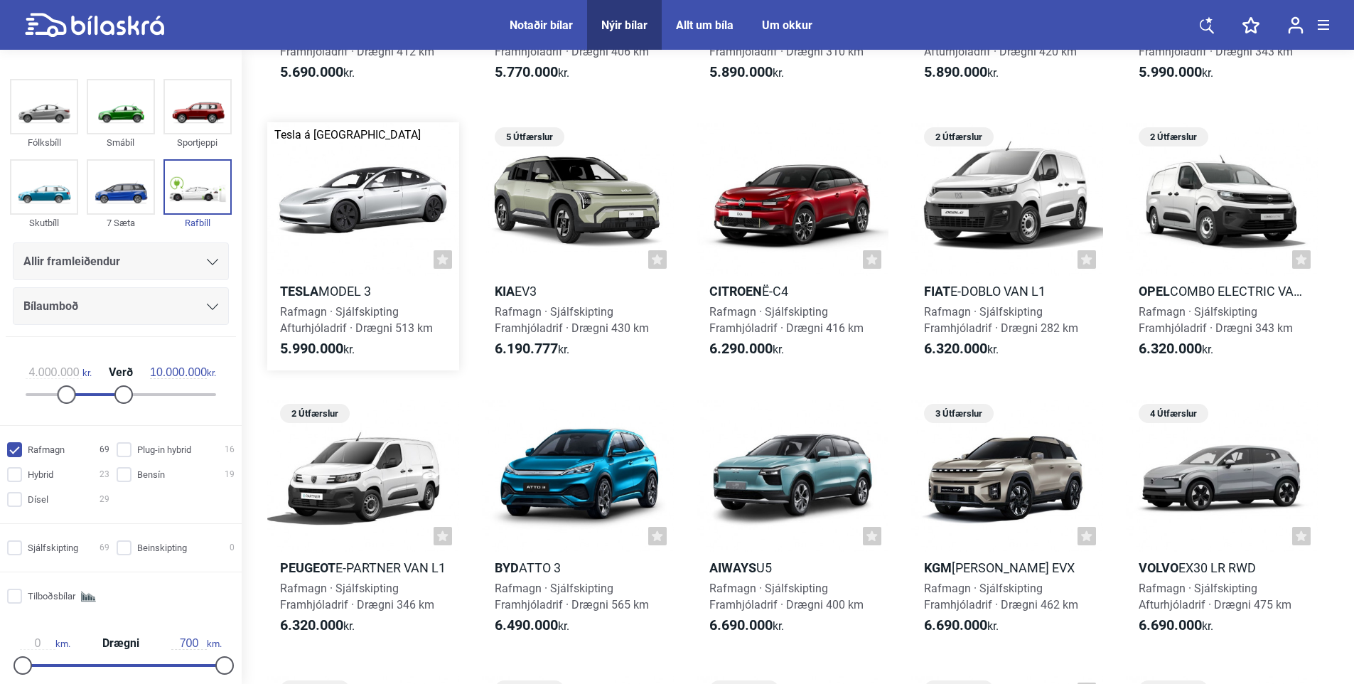
click at [333, 291] on h2 "Tesla Model 3" at bounding box center [363, 291] width 192 height 16
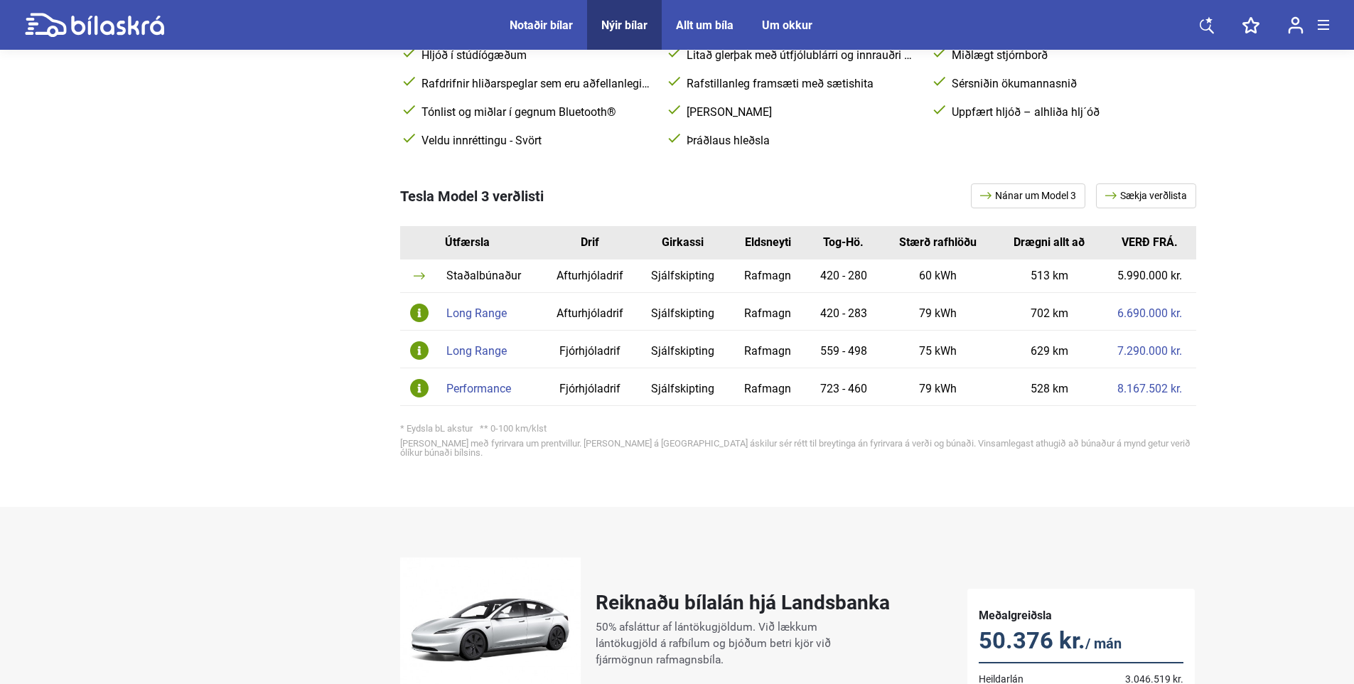
scroll to position [782, 0]
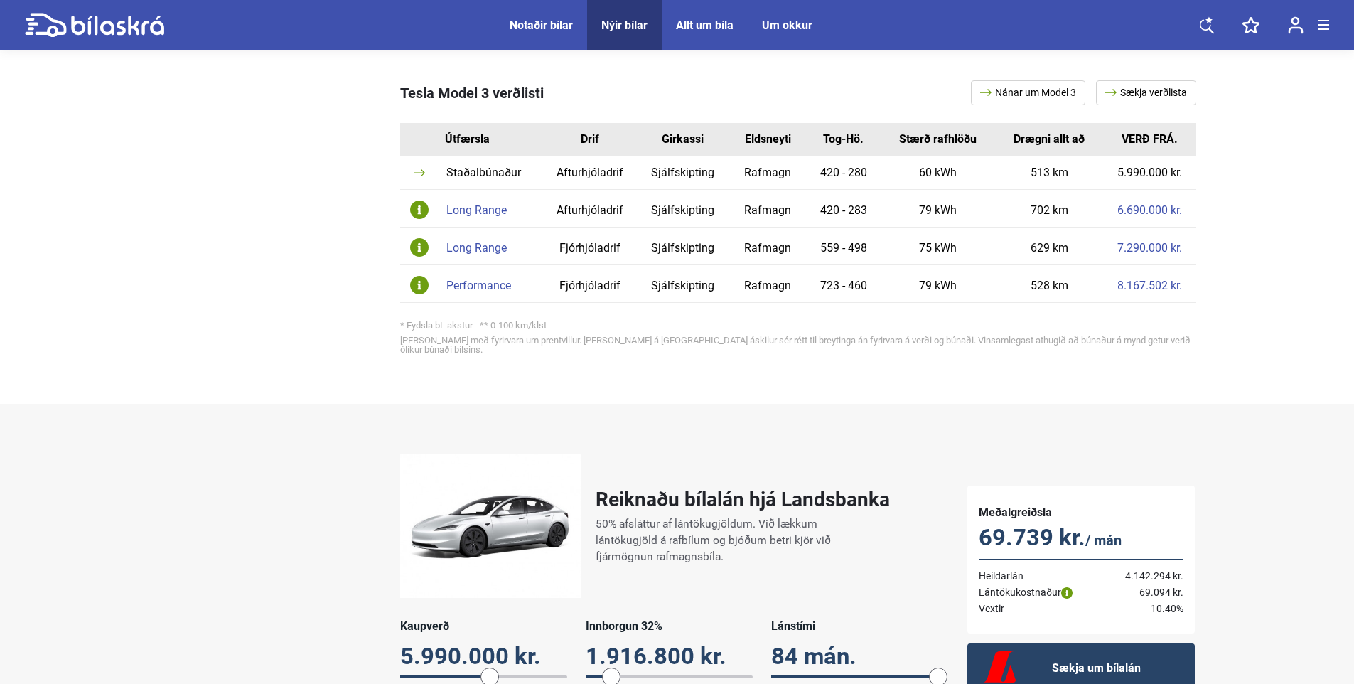
drag, startPoint x: 646, startPoint y: 644, endPoint x: 612, endPoint y: 645, distance: 34.1
click at [612, 667] on span at bounding box center [611, 676] width 18 height 18
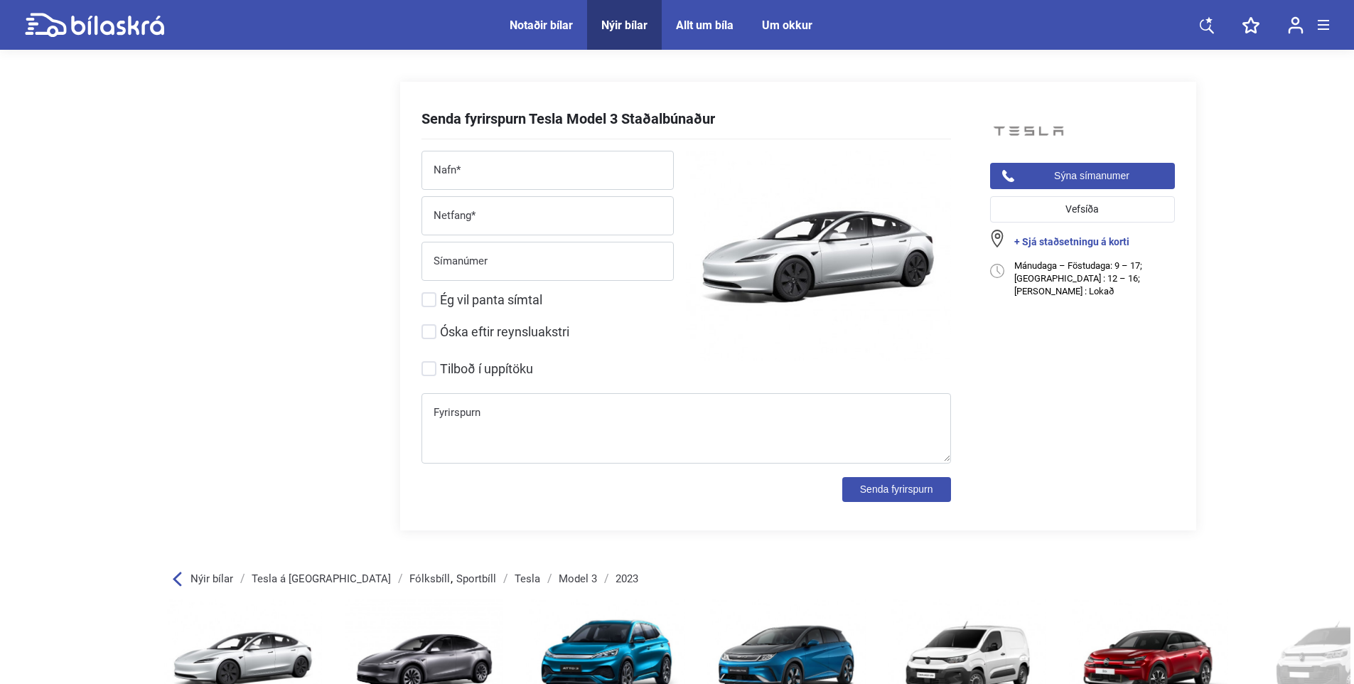
scroll to position [1492, 0]
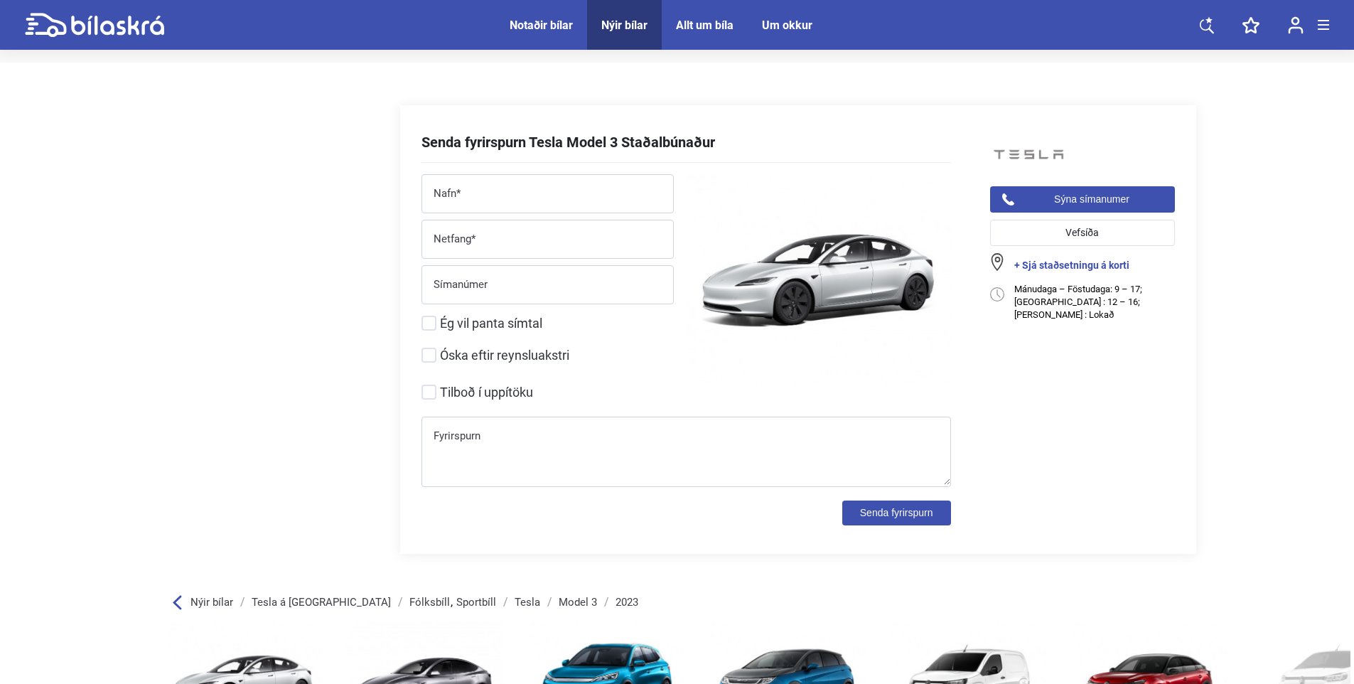
drag, startPoint x: 672, startPoint y: 463, endPoint x: 651, endPoint y: 492, distance: 36.1
drag, startPoint x: 651, startPoint y: 492, endPoint x: 577, endPoint y: 549, distance: 93.2
